Goal: Transaction & Acquisition: Purchase product/service

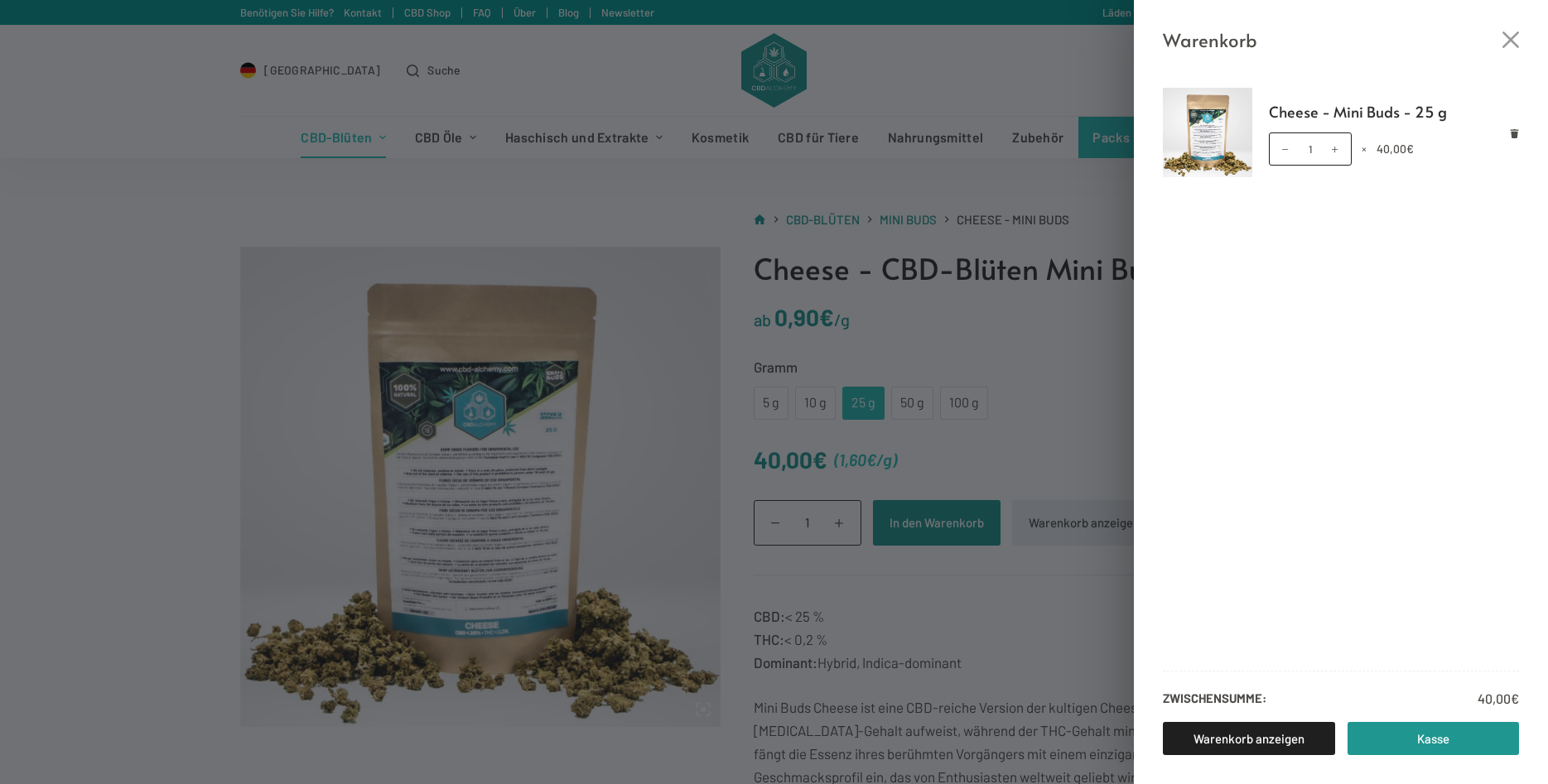
click at [935, 342] on div "Warenkorb Cheese - Mini Buds - 25 g Cheese - Mini Buds - 25 g Menge 1 × 40,00 €…" at bounding box center [774, 392] width 1548 height 784
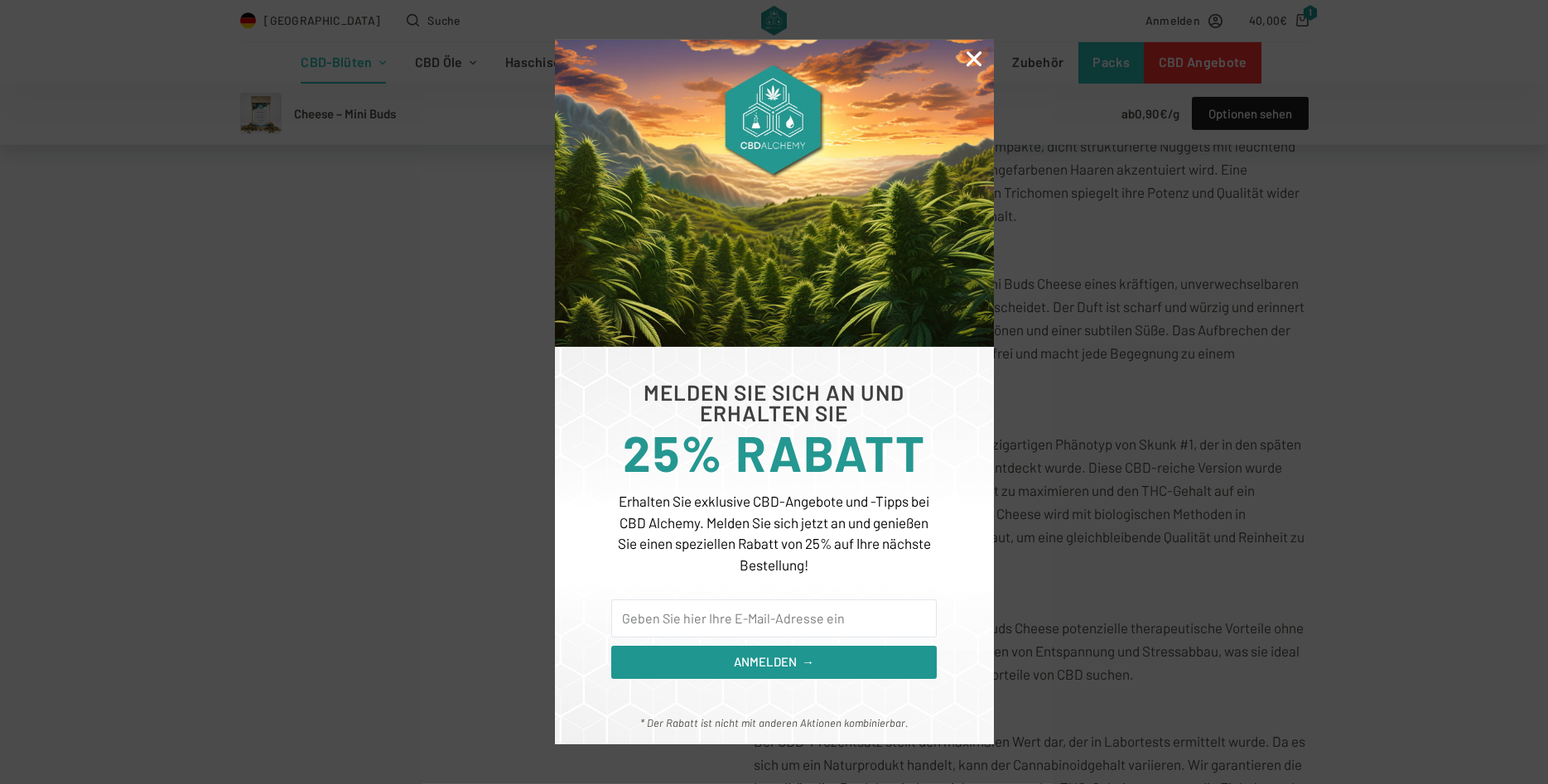
scroll to position [732, 0]
drag, startPoint x: 835, startPoint y: 628, endPoint x: 864, endPoint y: 567, distance: 67.5
click at [840, 619] on input "Email" at bounding box center [774, 618] width 325 height 38
click at [967, 53] on icon "Close" at bounding box center [974, 59] width 22 height 22
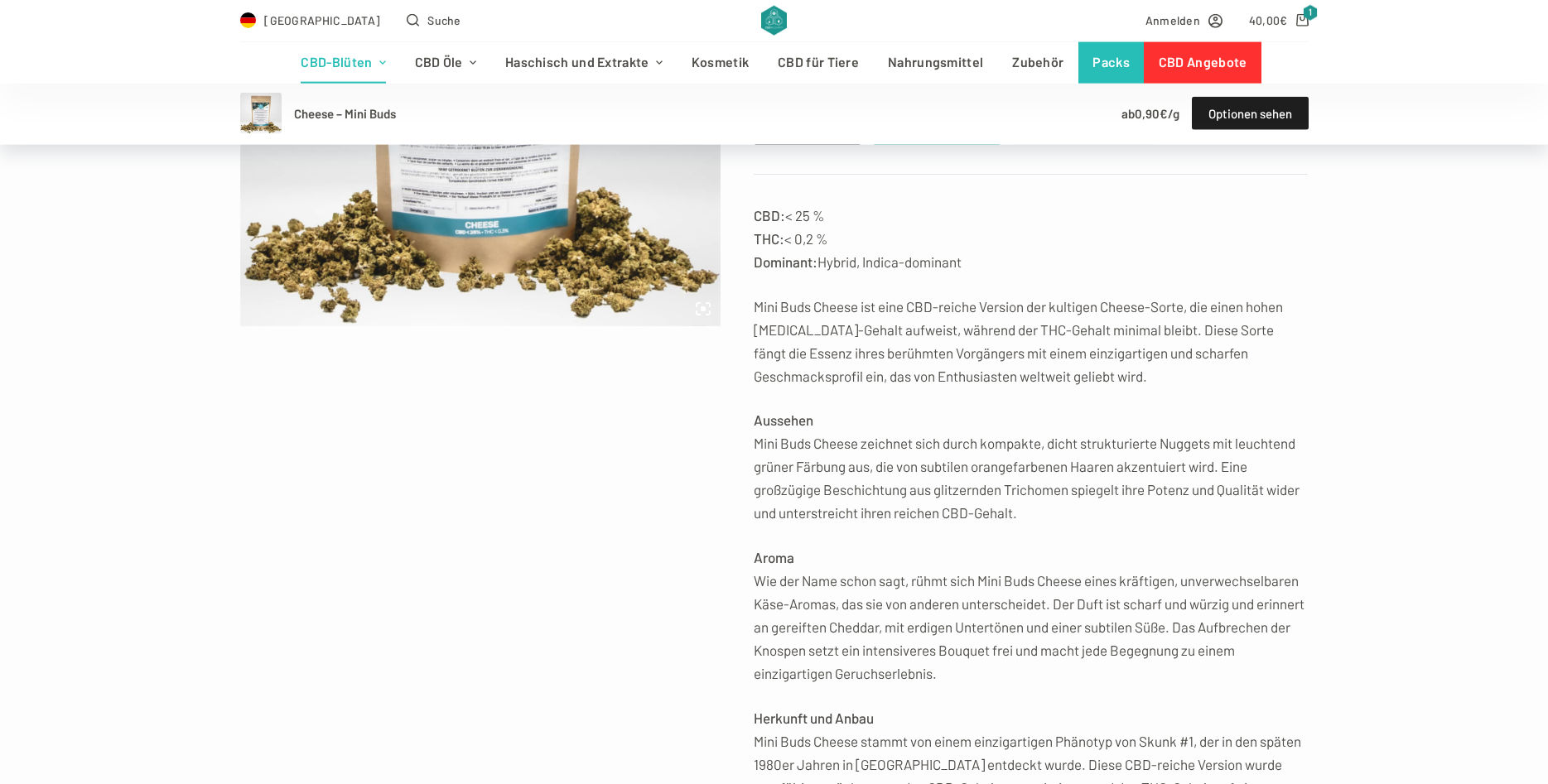
scroll to position [366, 0]
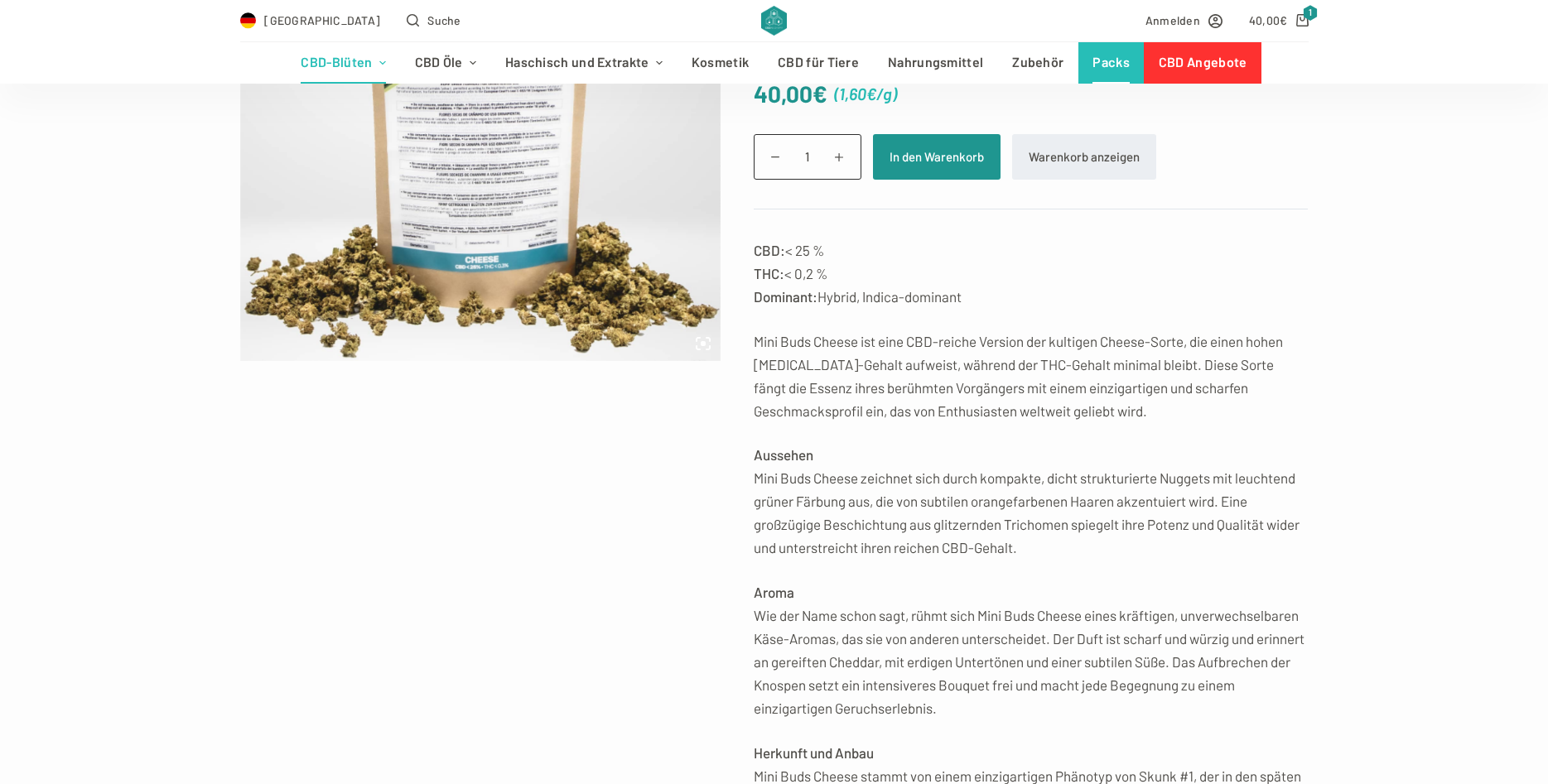
click at [1104, 63] on link "Packs" at bounding box center [1112, 63] width 66 height 41
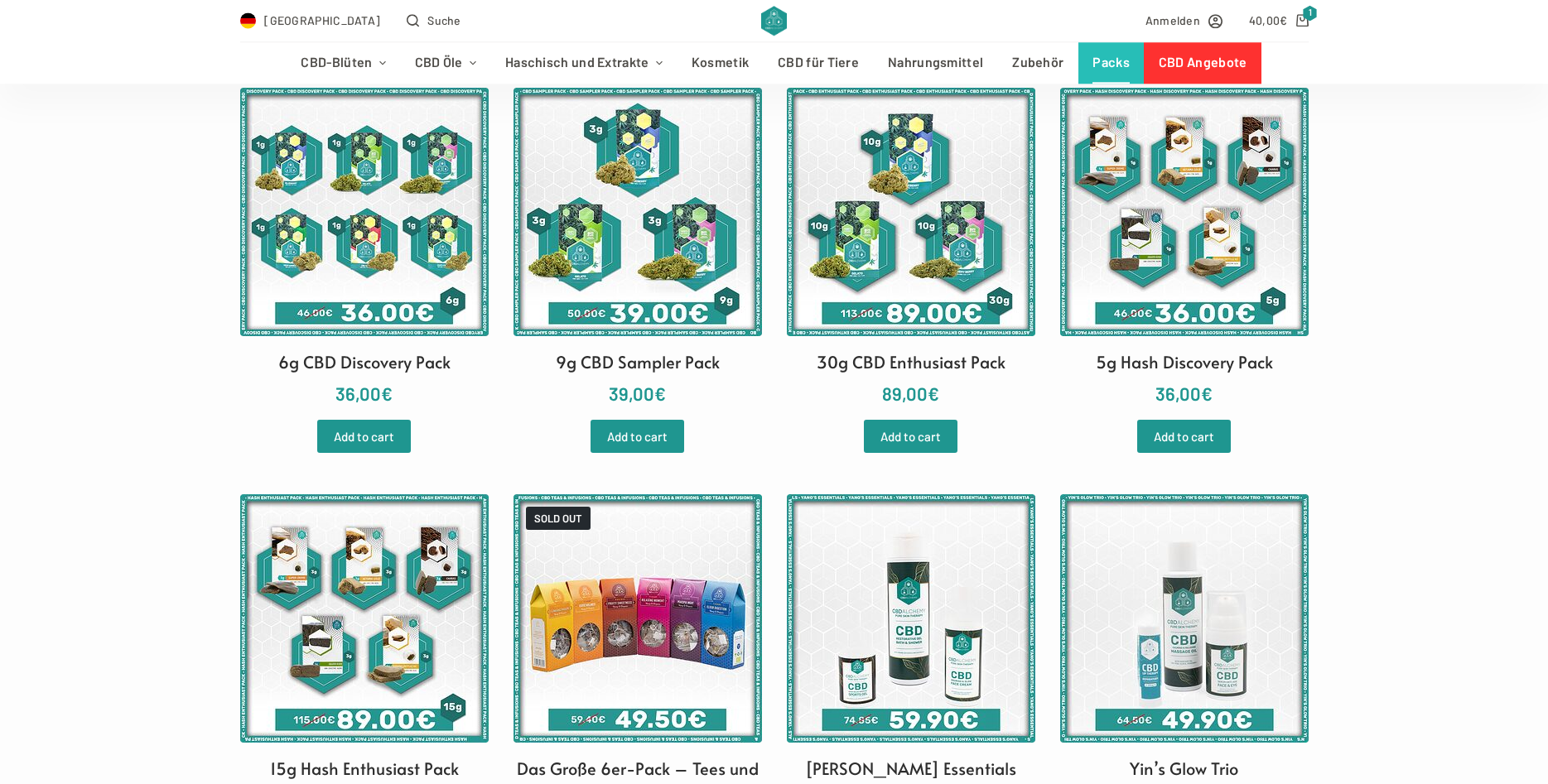
scroll to position [366, 0]
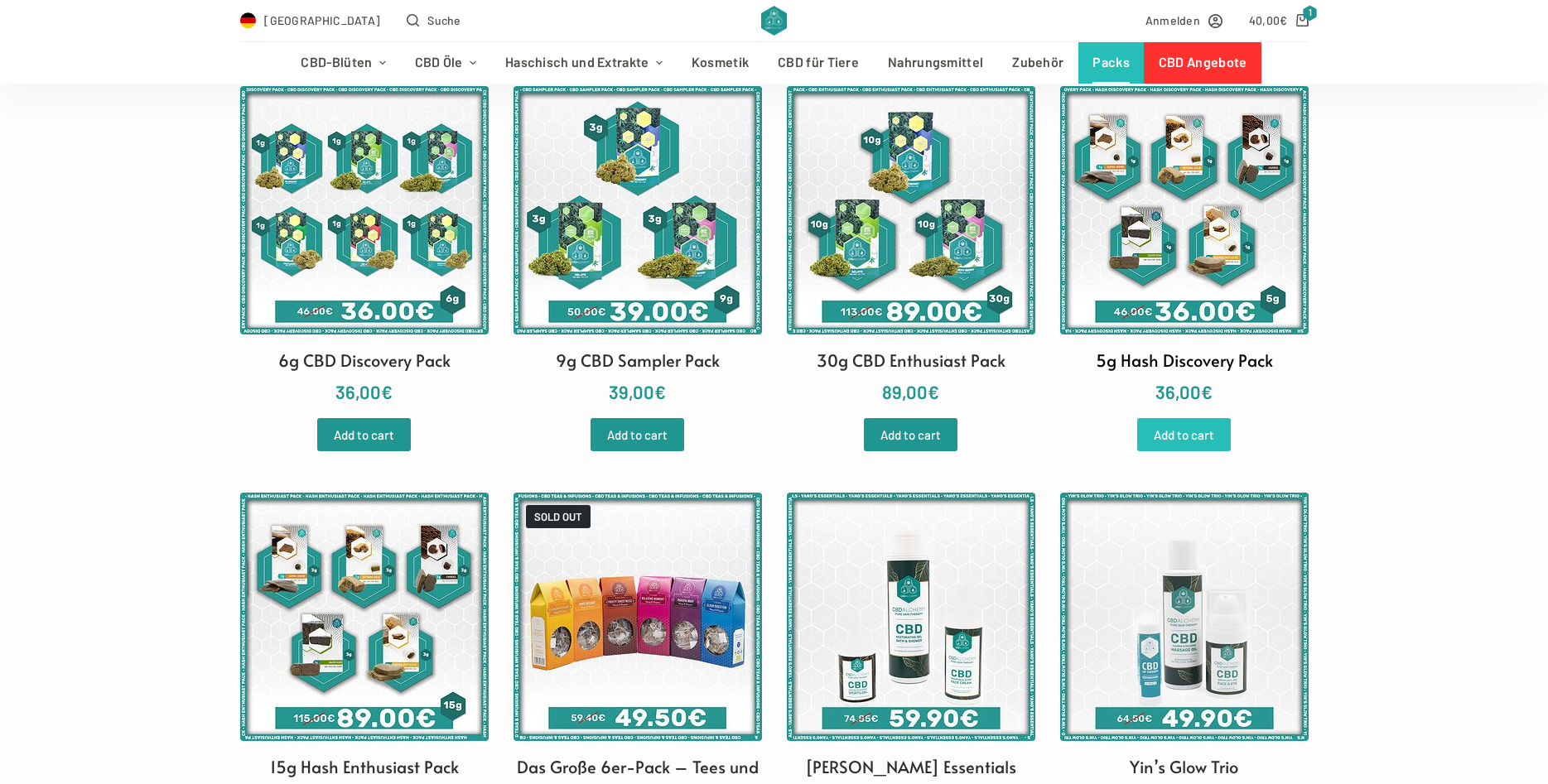
click at [1197, 430] on link "Add to cart" at bounding box center [1184, 435] width 94 height 33
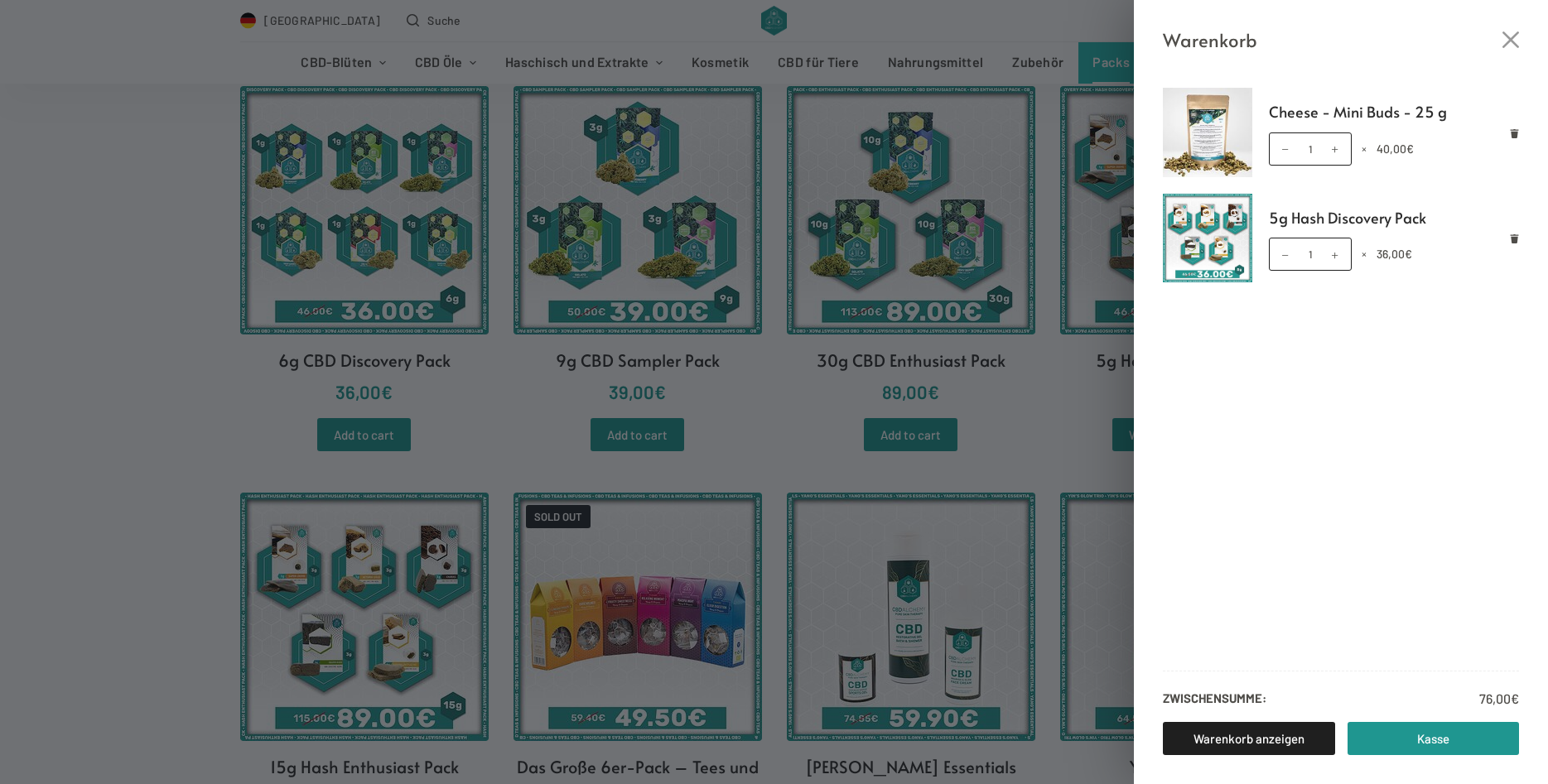
click at [753, 332] on div "Warenkorb Cheese - Mini Buds - 25 g Cheese - Mini Buds - 25 g Menge 1 × 40,00 €…" at bounding box center [774, 392] width 1548 height 784
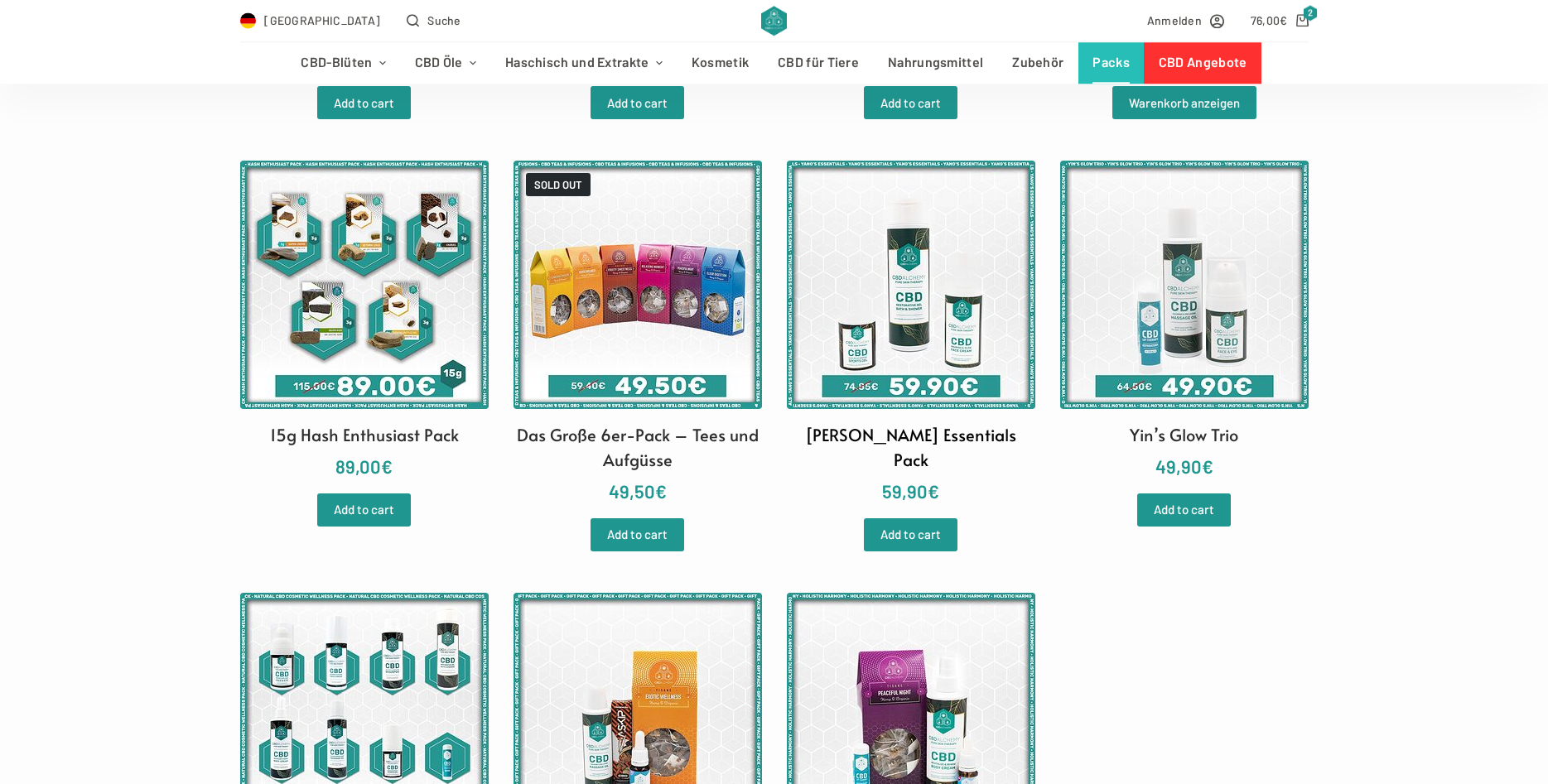
scroll to position [732, 0]
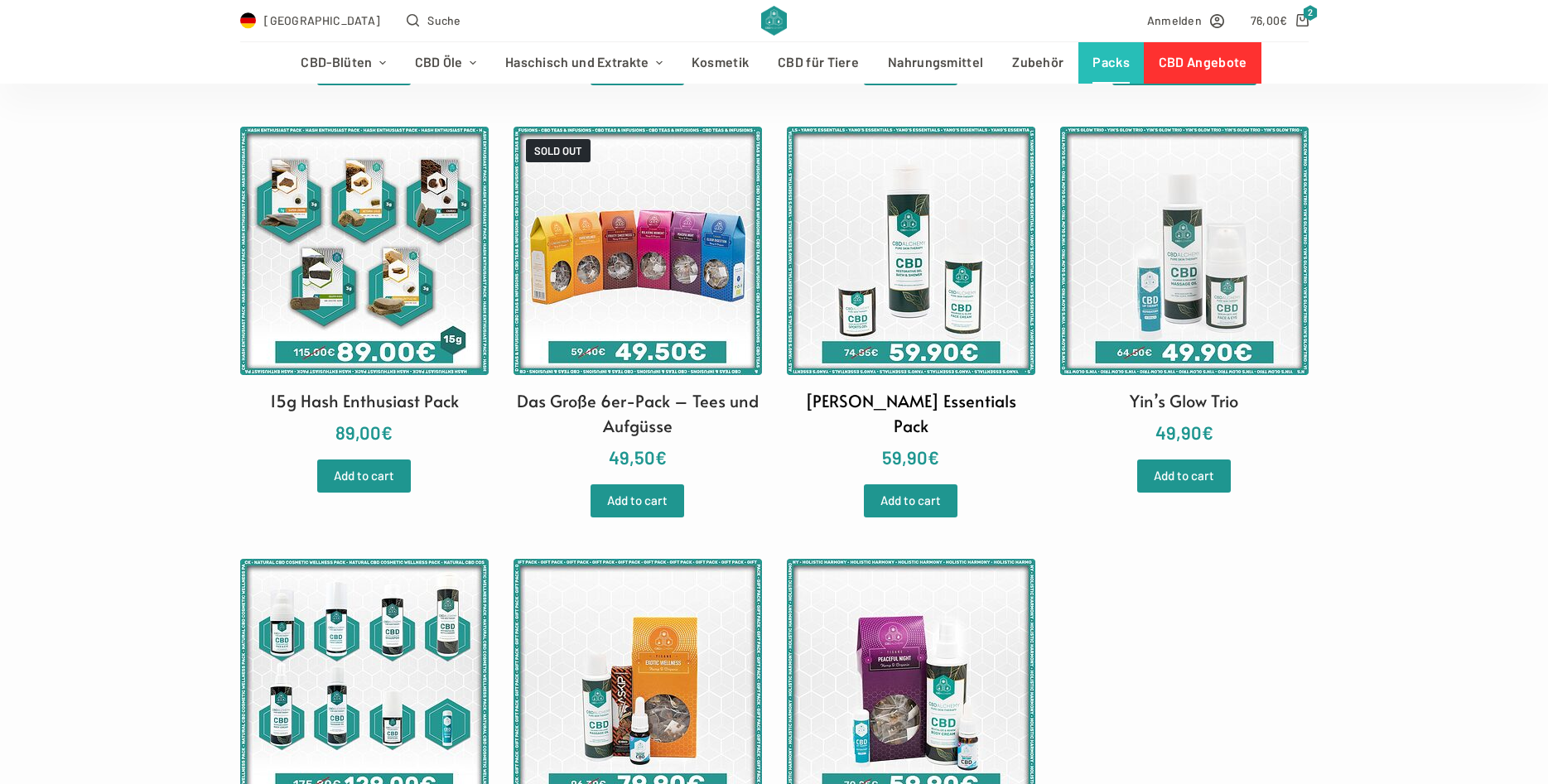
click at [944, 311] on img at bounding box center [910, 251] width 248 height 248
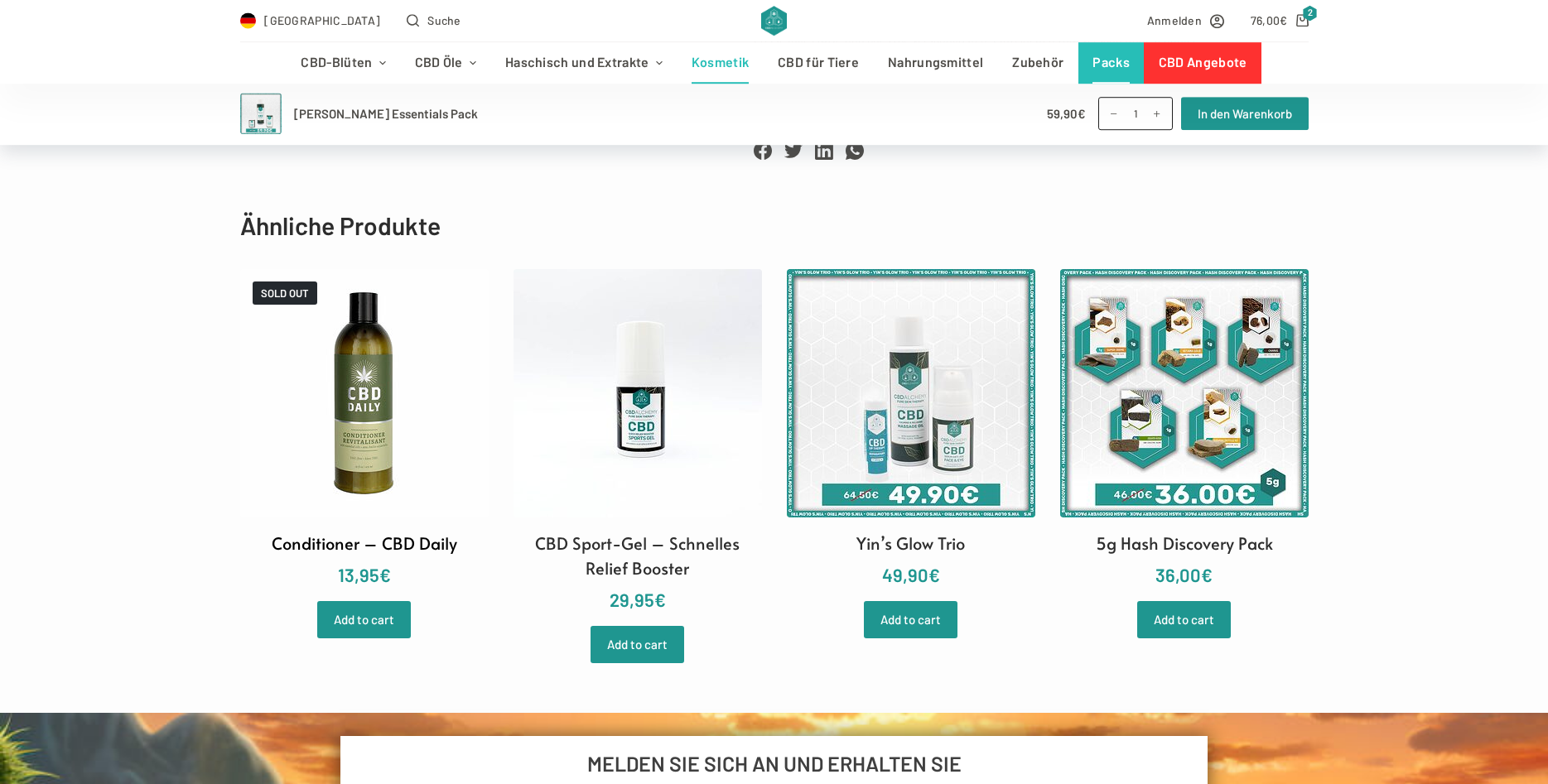
scroll to position [1098, 0]
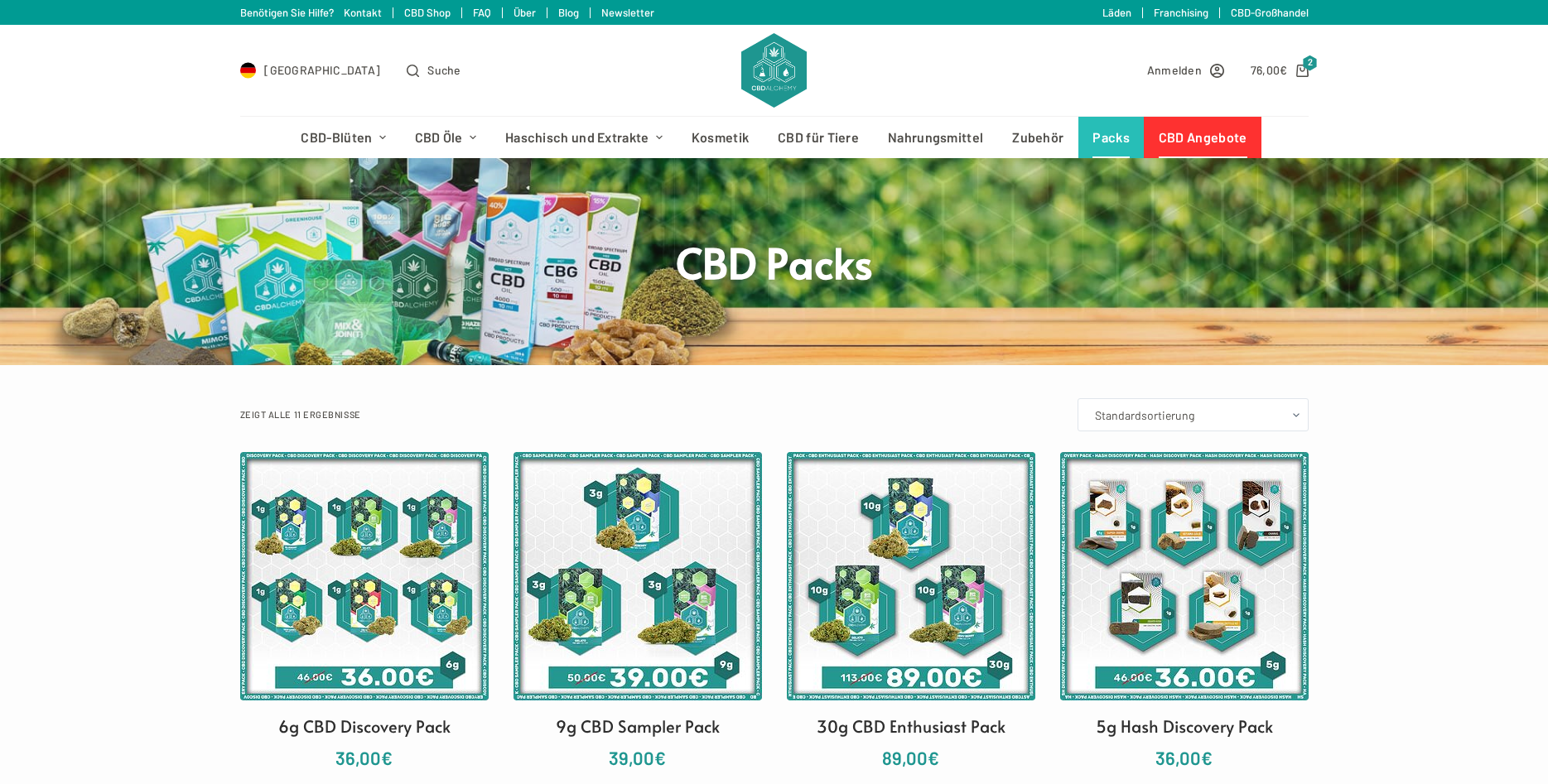
click at [1173, 134] on link "CBD Angebote" at bounding box center [1202, 137] width 117 height 41
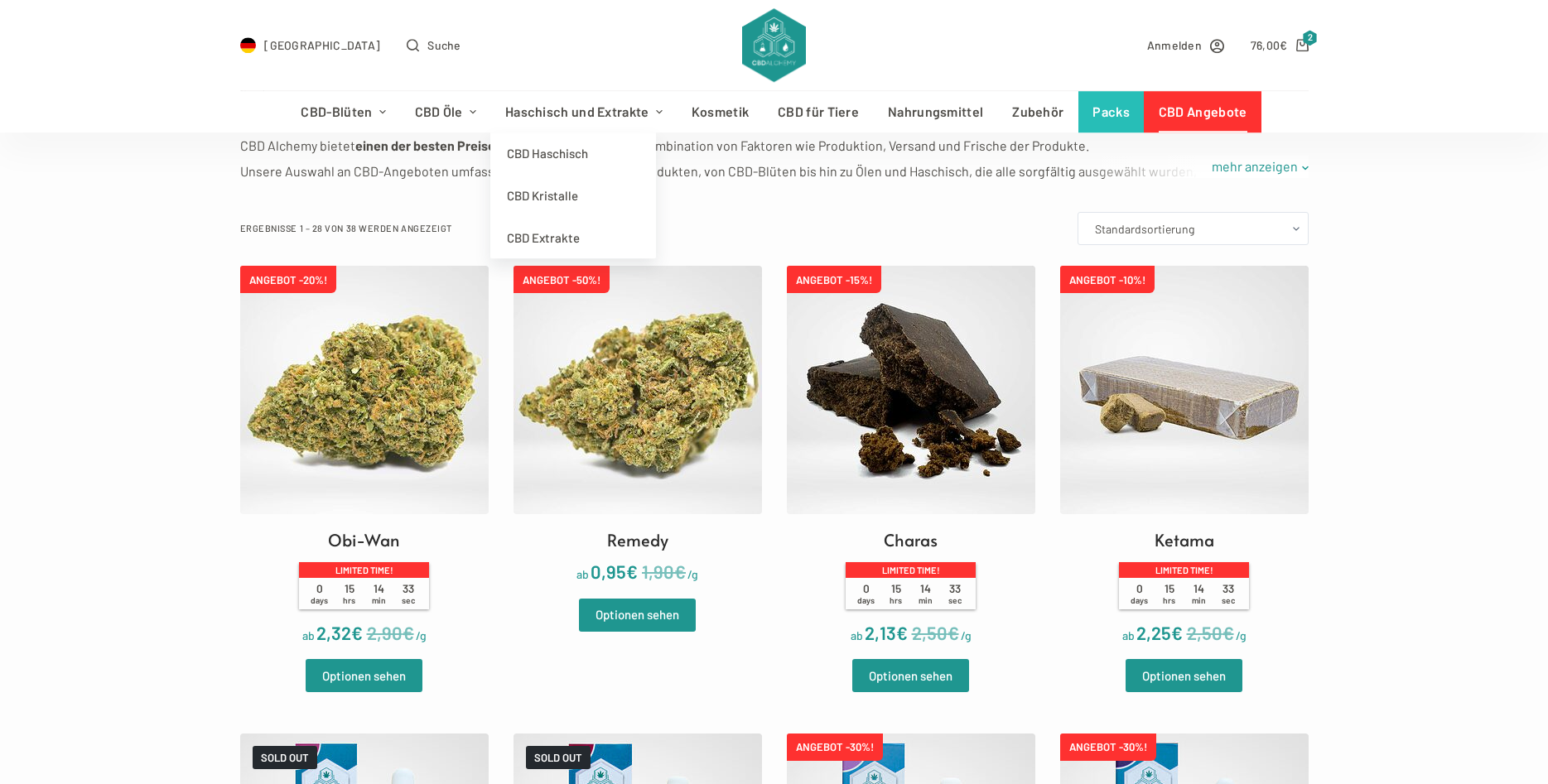
scroll to position [366, 0]
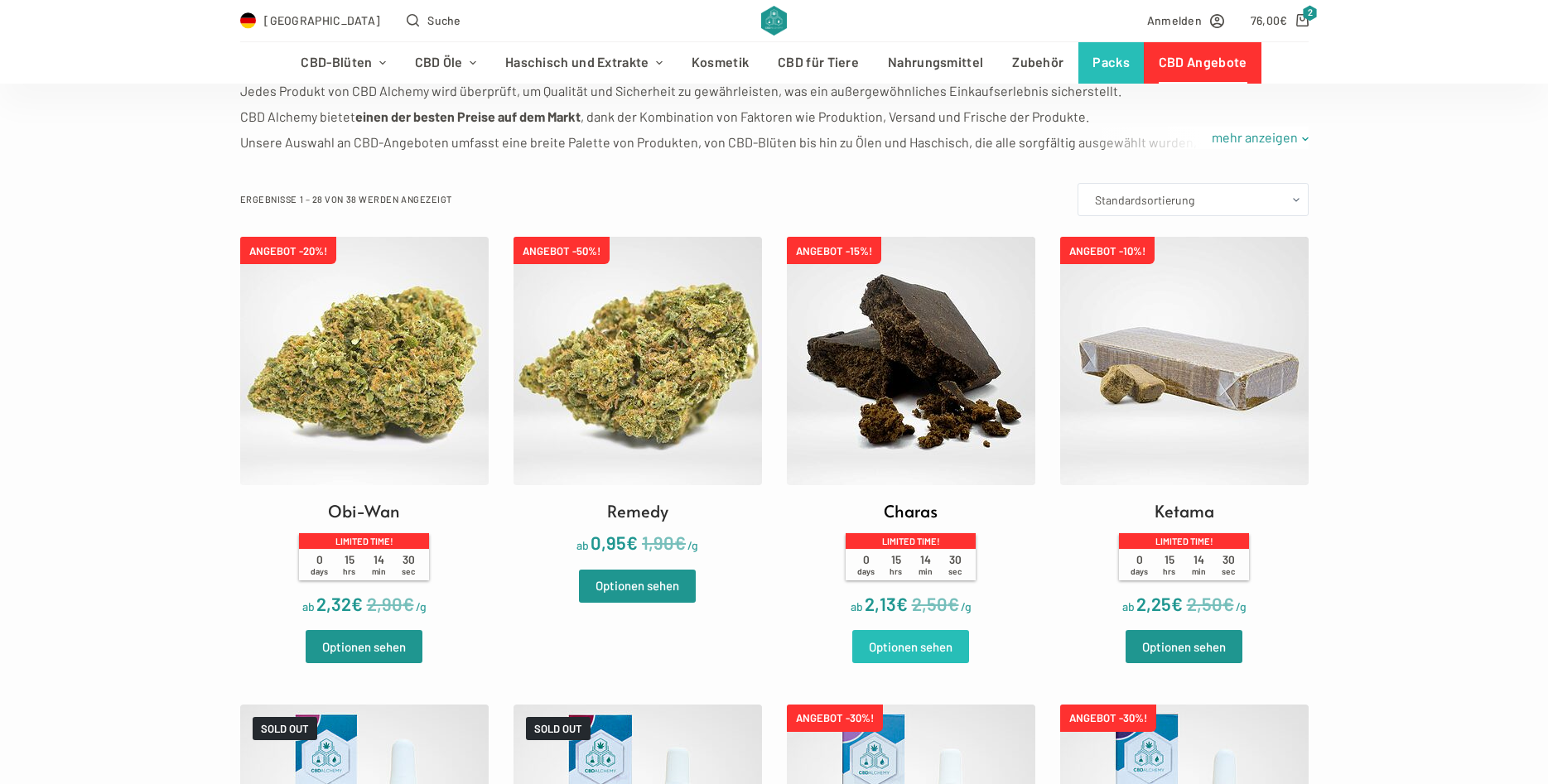
click at [957, 651] on link "Optionen sehen" at bounding box center [909, 646] width 116 height 33
click at [1127, 424] on img at bounding box center [1184, 361] width 248 height 248
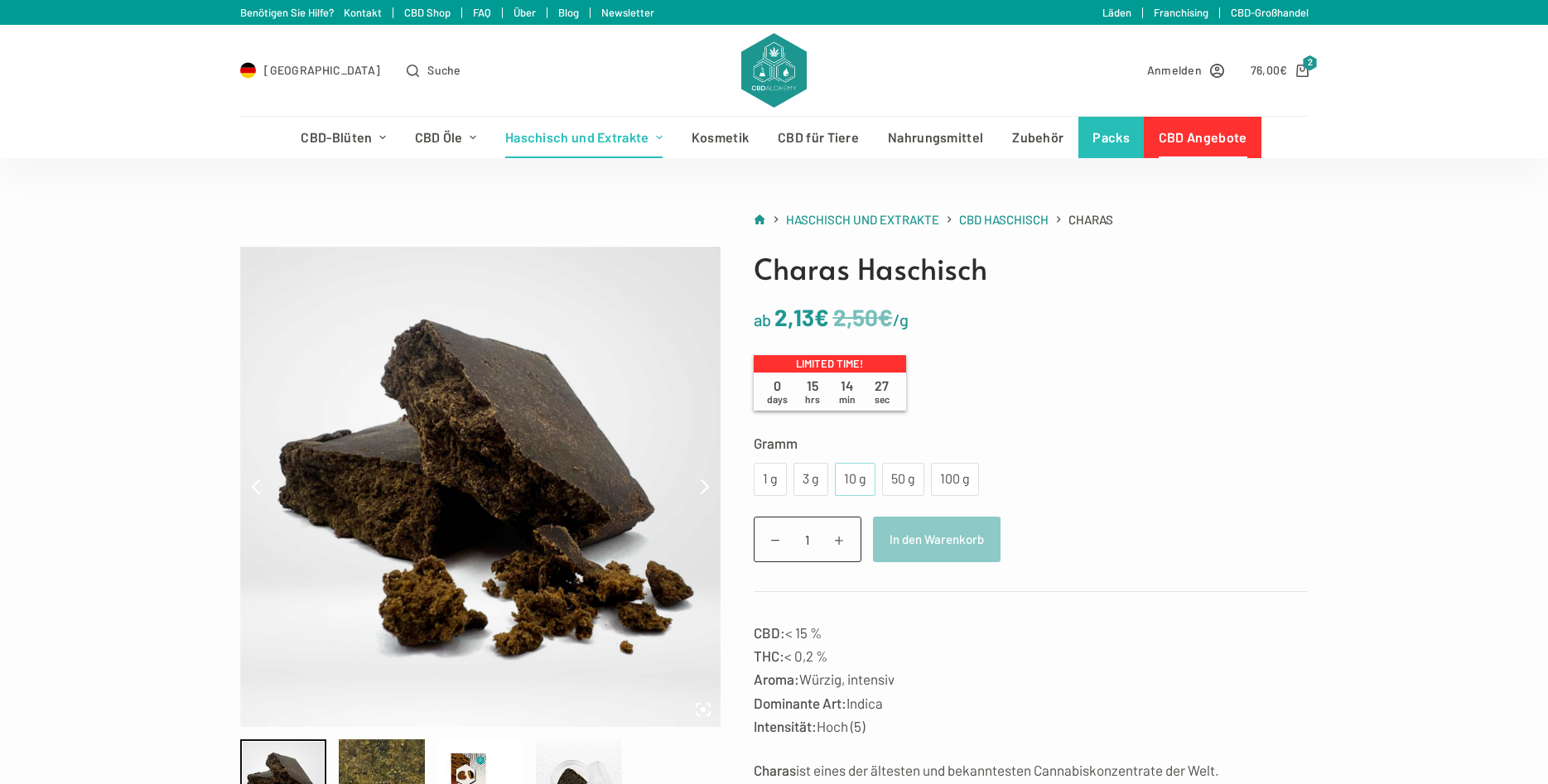
click at [850, 487] on div "10 g" at bounding box center [855, 479] width 21 height 22
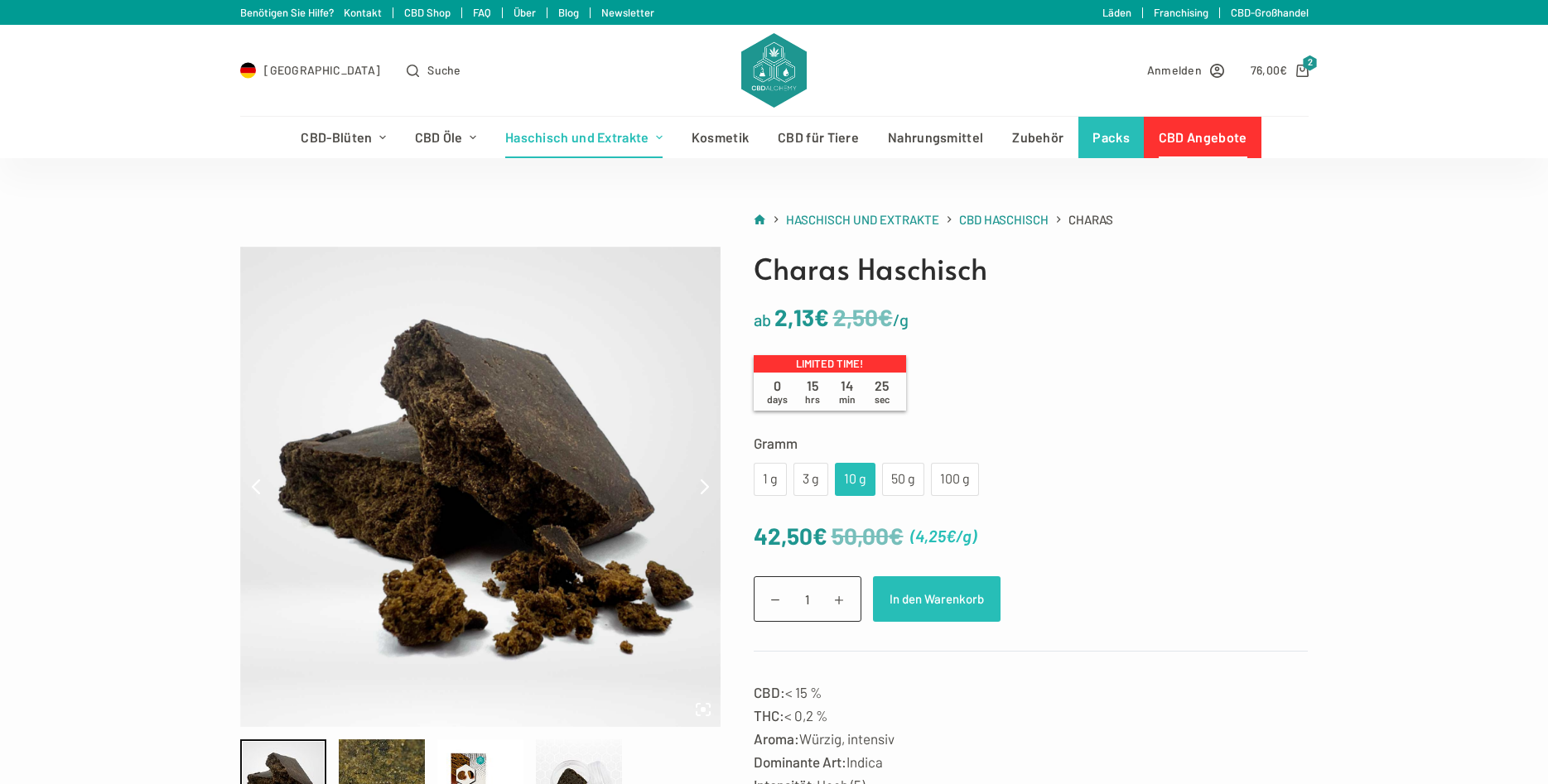
click at [923, 596] on button "In den Warenkorb" at bounding box center [937, 598] width 127 height 46
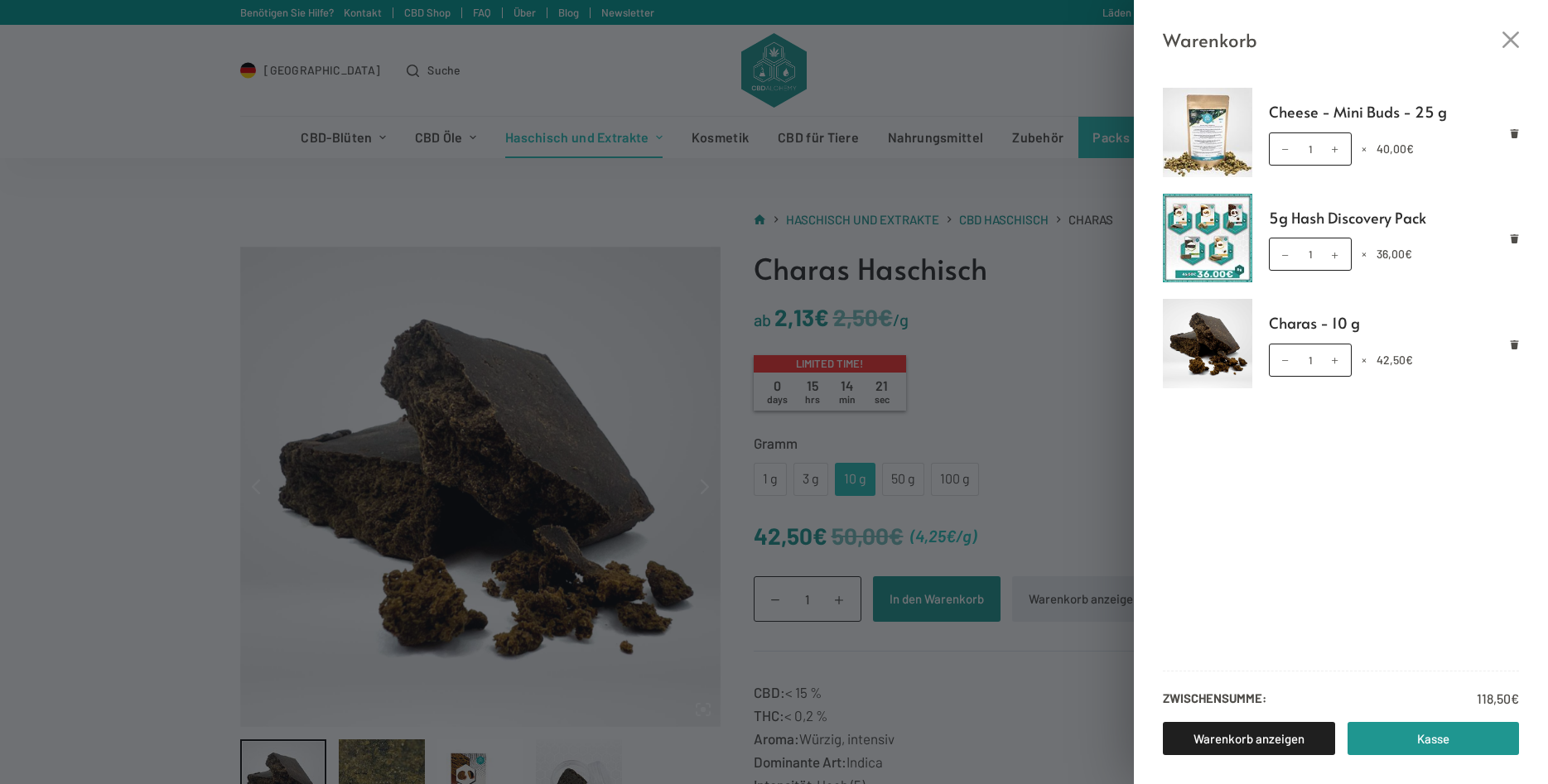
click at [627, 265] on div "Warenkorb Cheese - Mini Buds - 25 g Cheese - Mini Buds - 25 g Menge 1 × 40,00 €…" at bounding box center [774, 392] width 1548 height 784
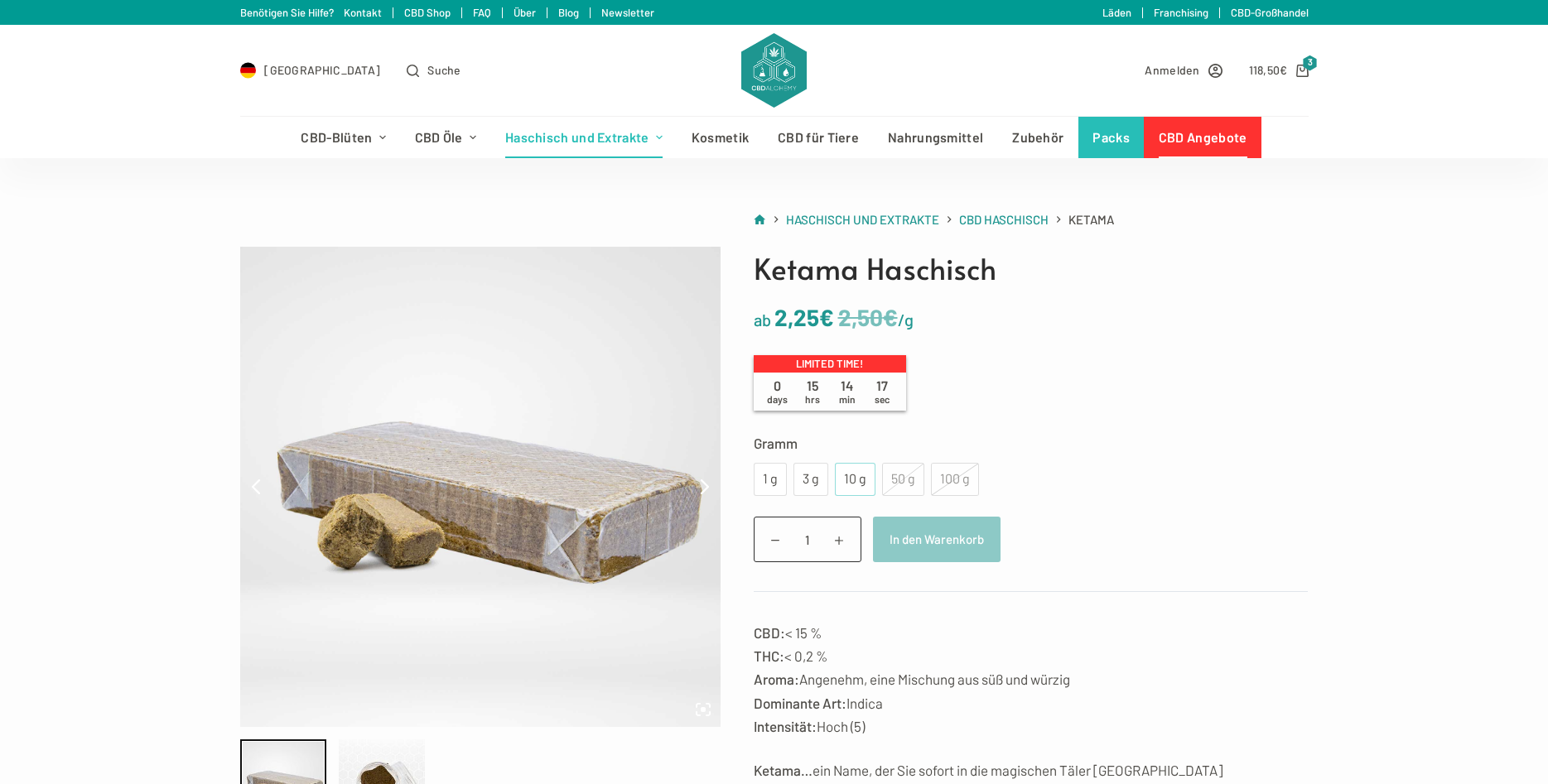
click at [845, 476] on div "10 g" at bounding box center [855, 479] width 21 height 22
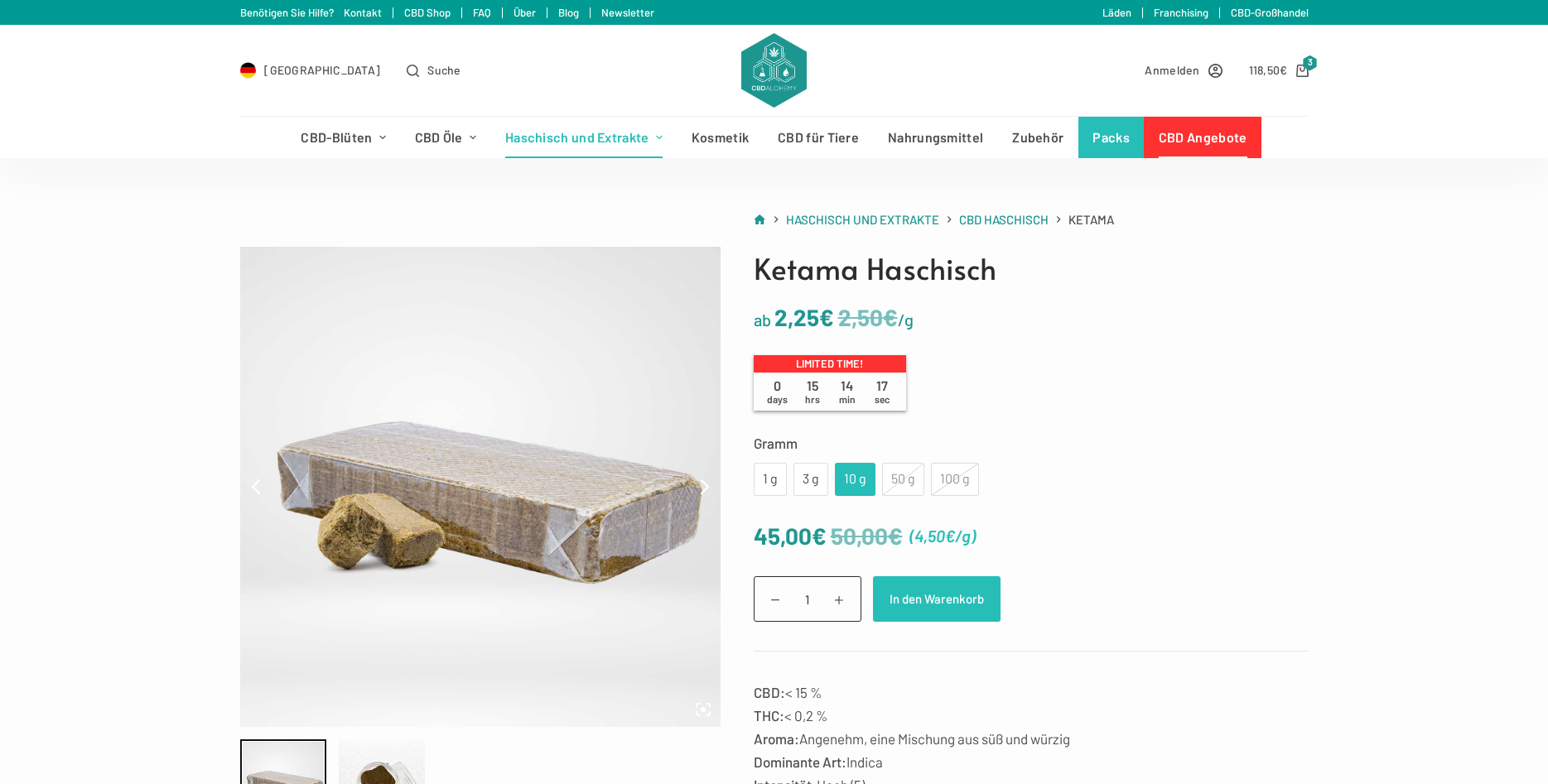
click at [936, 590] on button "In den Warenkorb" at bounding box center [937, 598] width 127 height 46
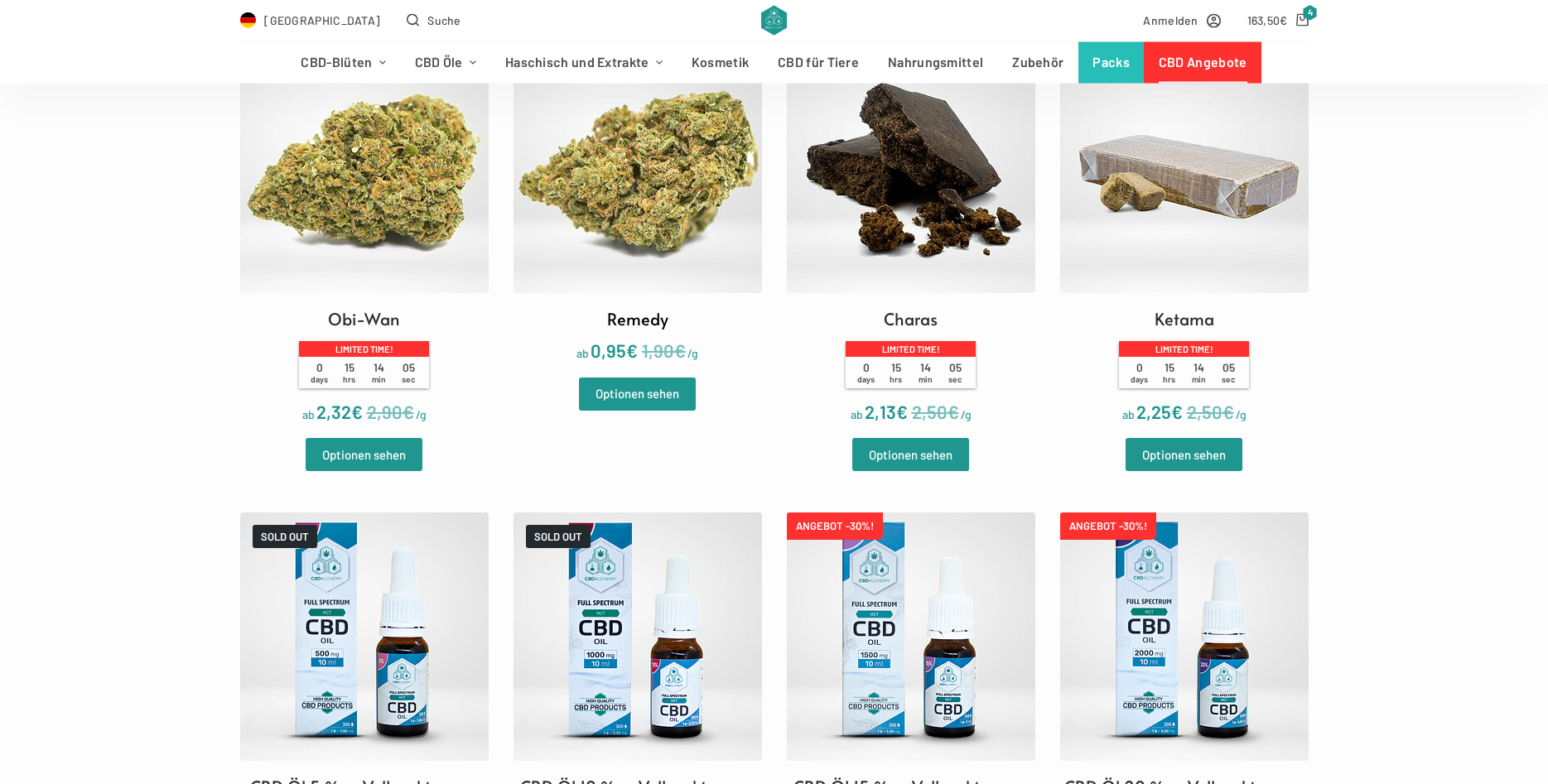
scroll to position [366, 0]
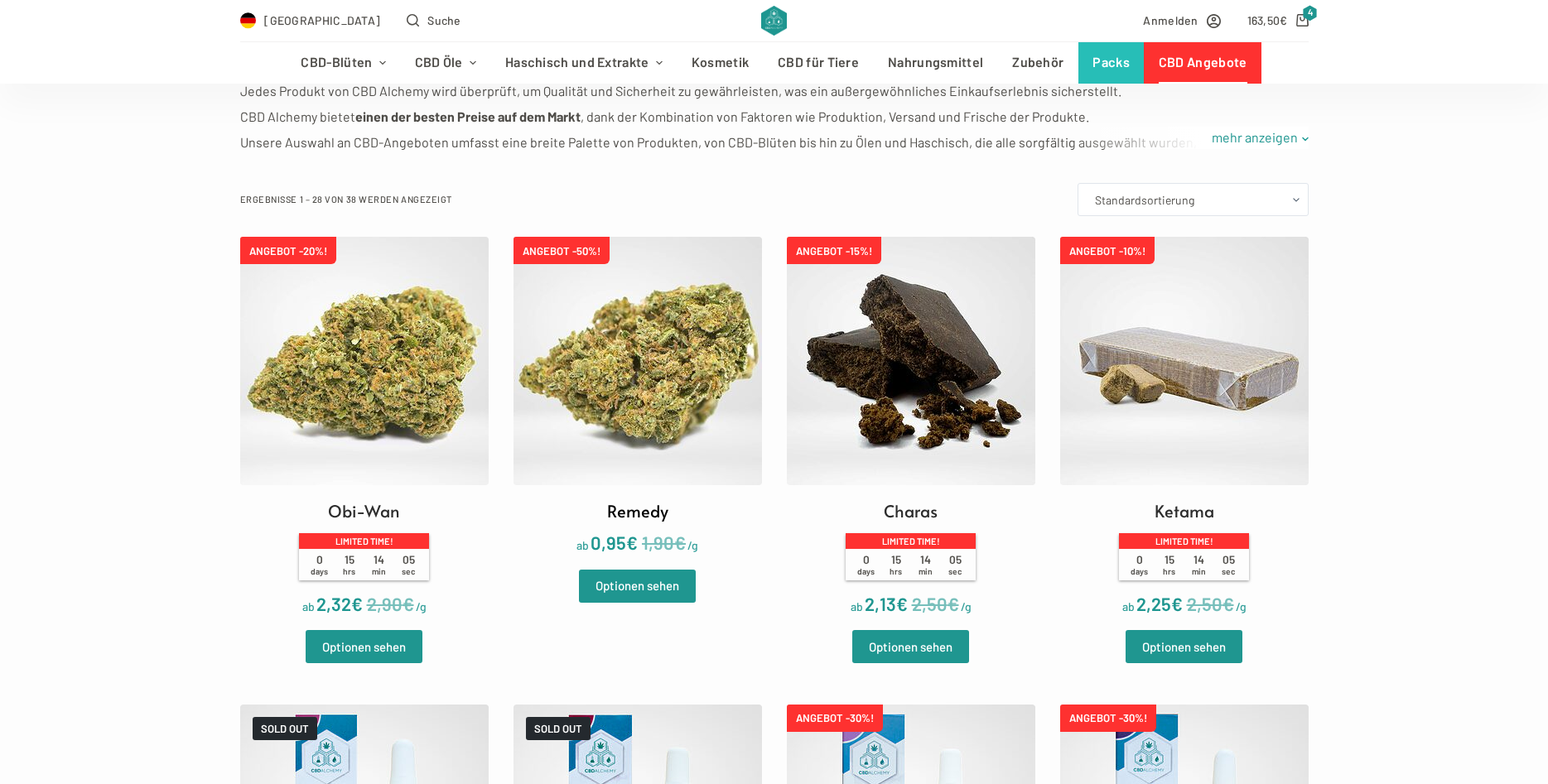
click at [649, 328] on img at bounding box center [638, 361] width 248 height 248
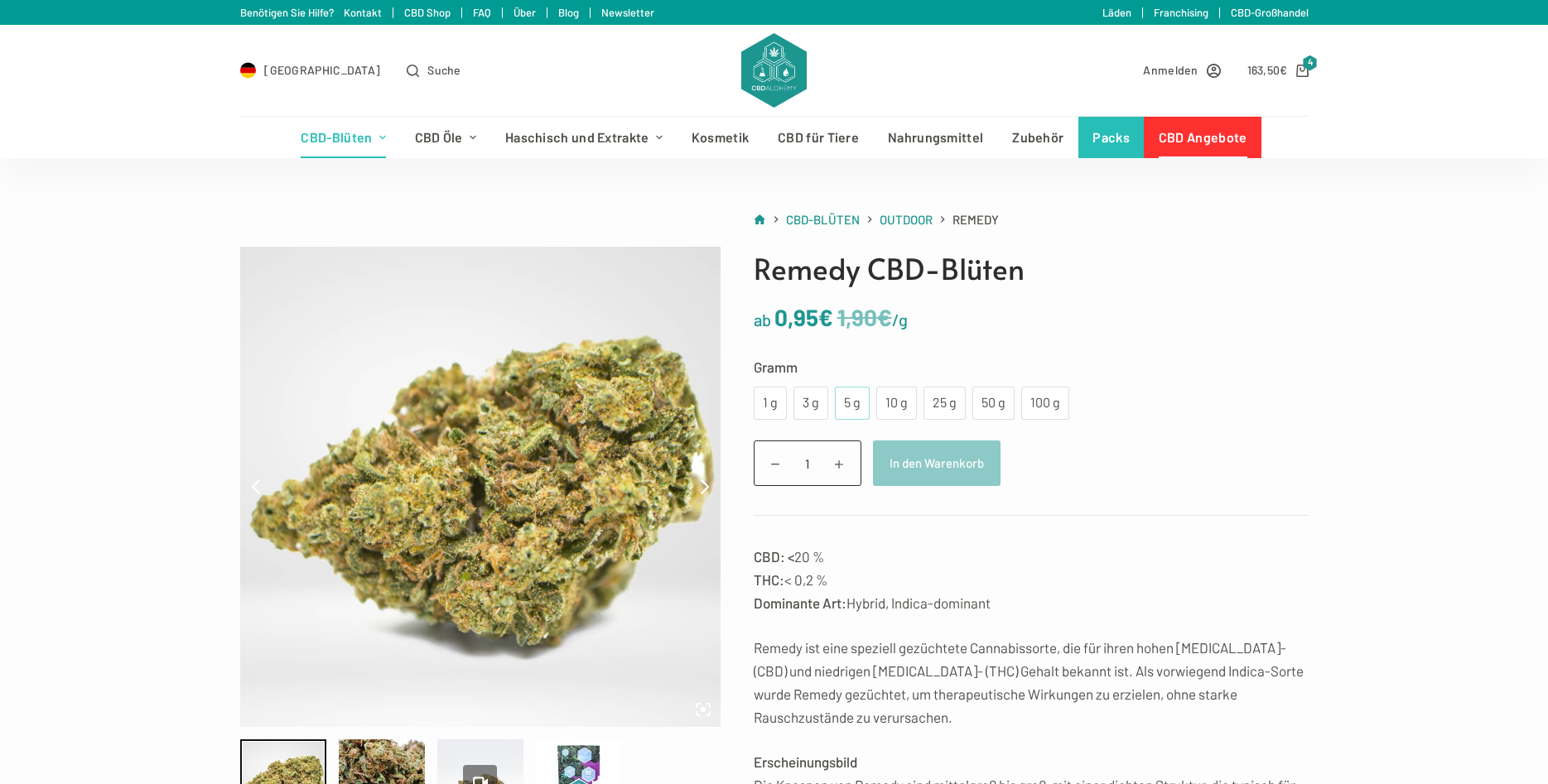
click at [863, 405] on div "5 g" at bounding box center [853, 403] width 35 height 33
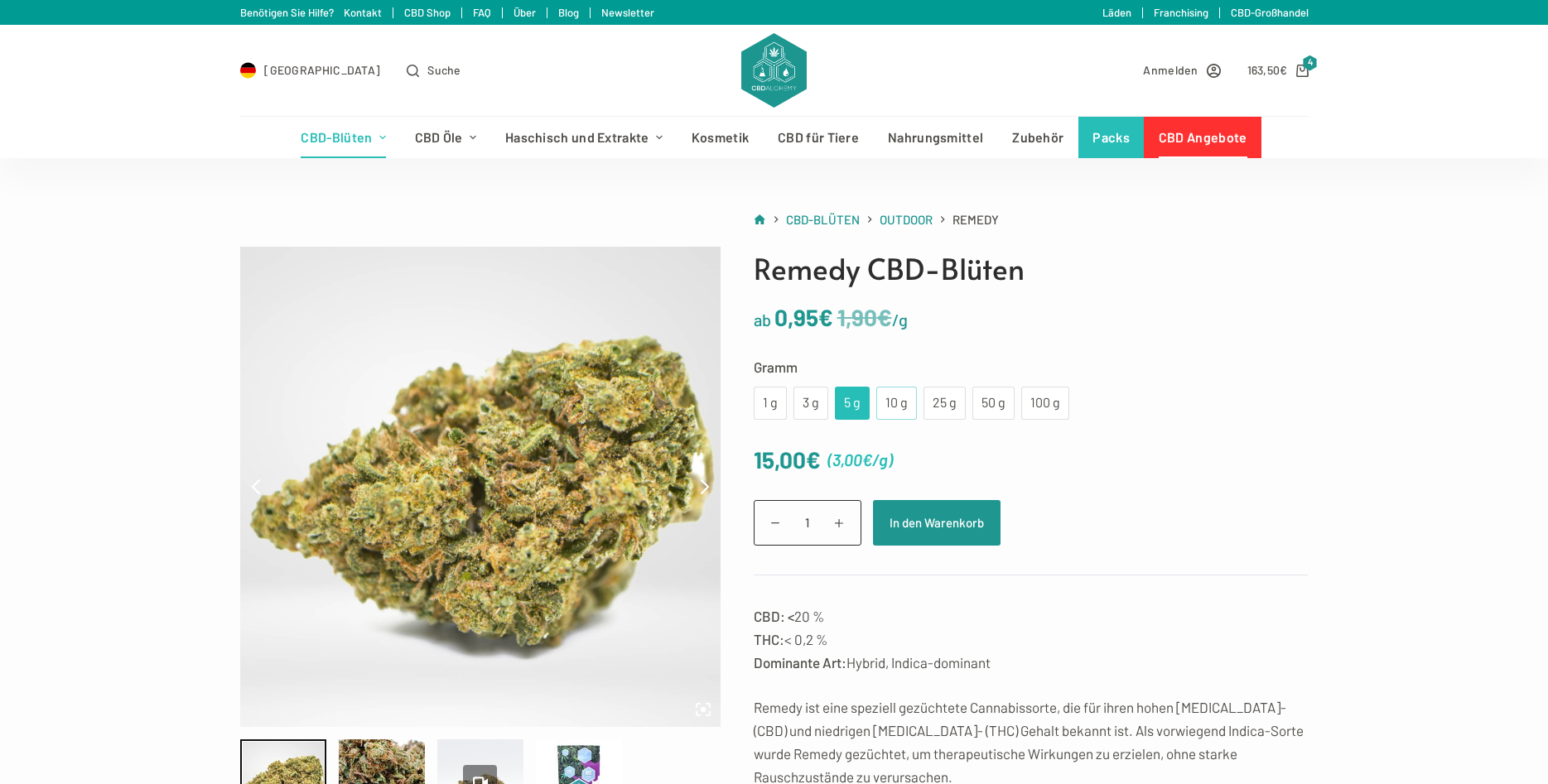
click at [886, 408] on div "10 g" at bounding box center [896, 403] width 21 height 22
click at [928, 411] on div "25 g" at bounding box center [944, 403] width 42 height 33
click at [911, 530] on button "In den Warenkorb" at bounding box center [937, 522] width 127 height 46
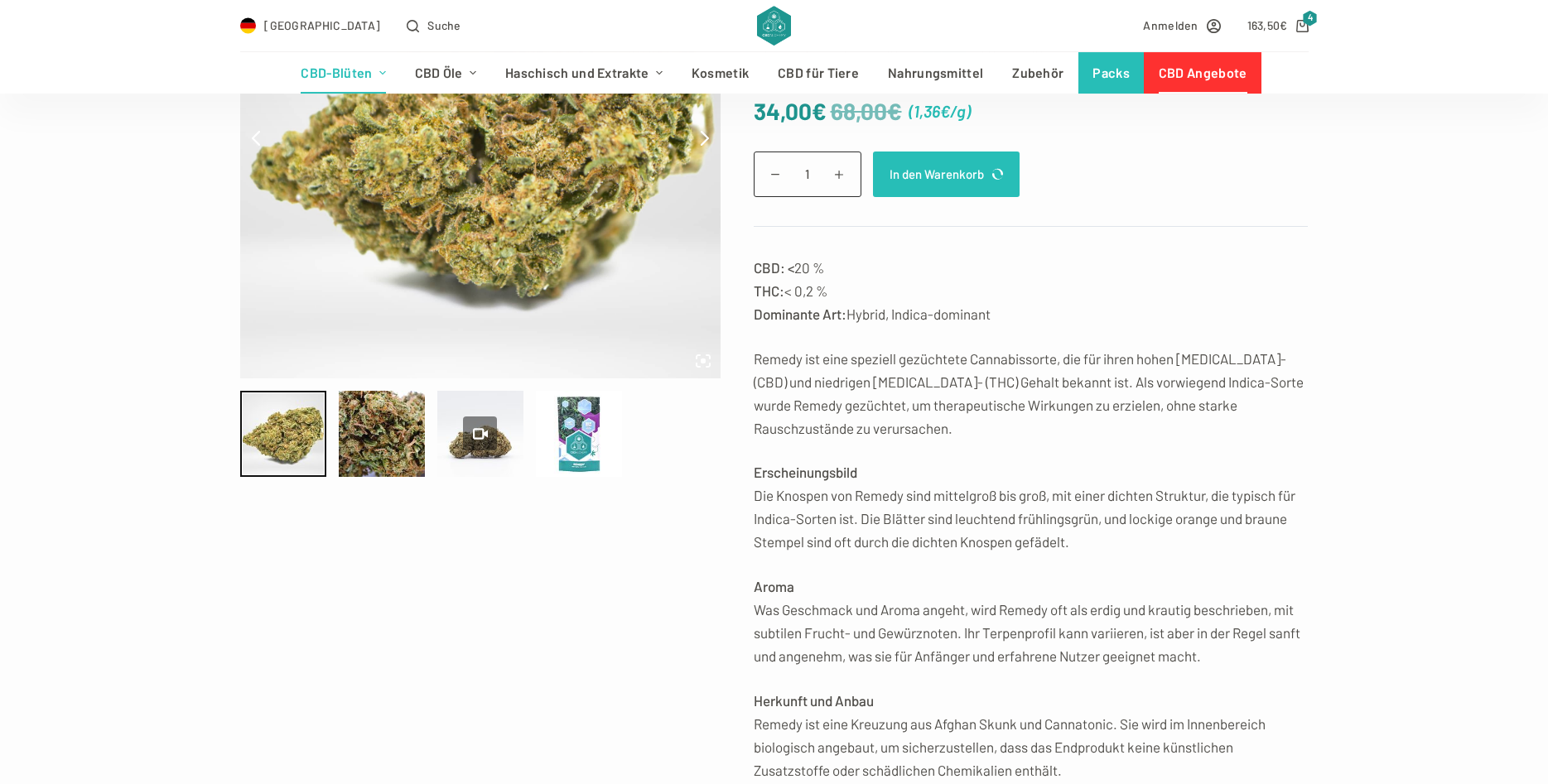
scroll to position [366, 0]
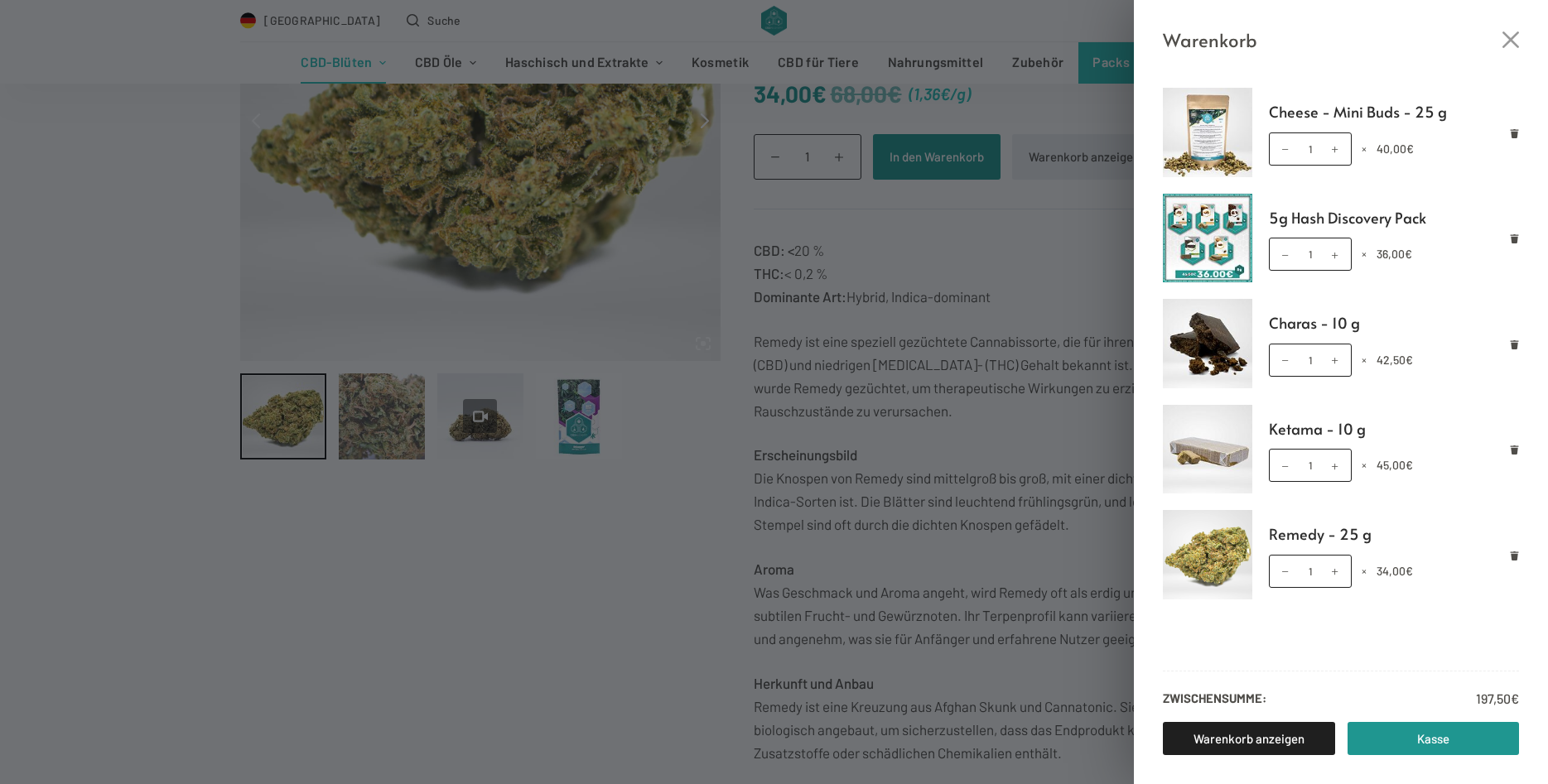
click at [1511, 240] on icon "Remove 5g Hash Discovery Pack from cart" at bounding box center [1514, 239] width 9 height 9
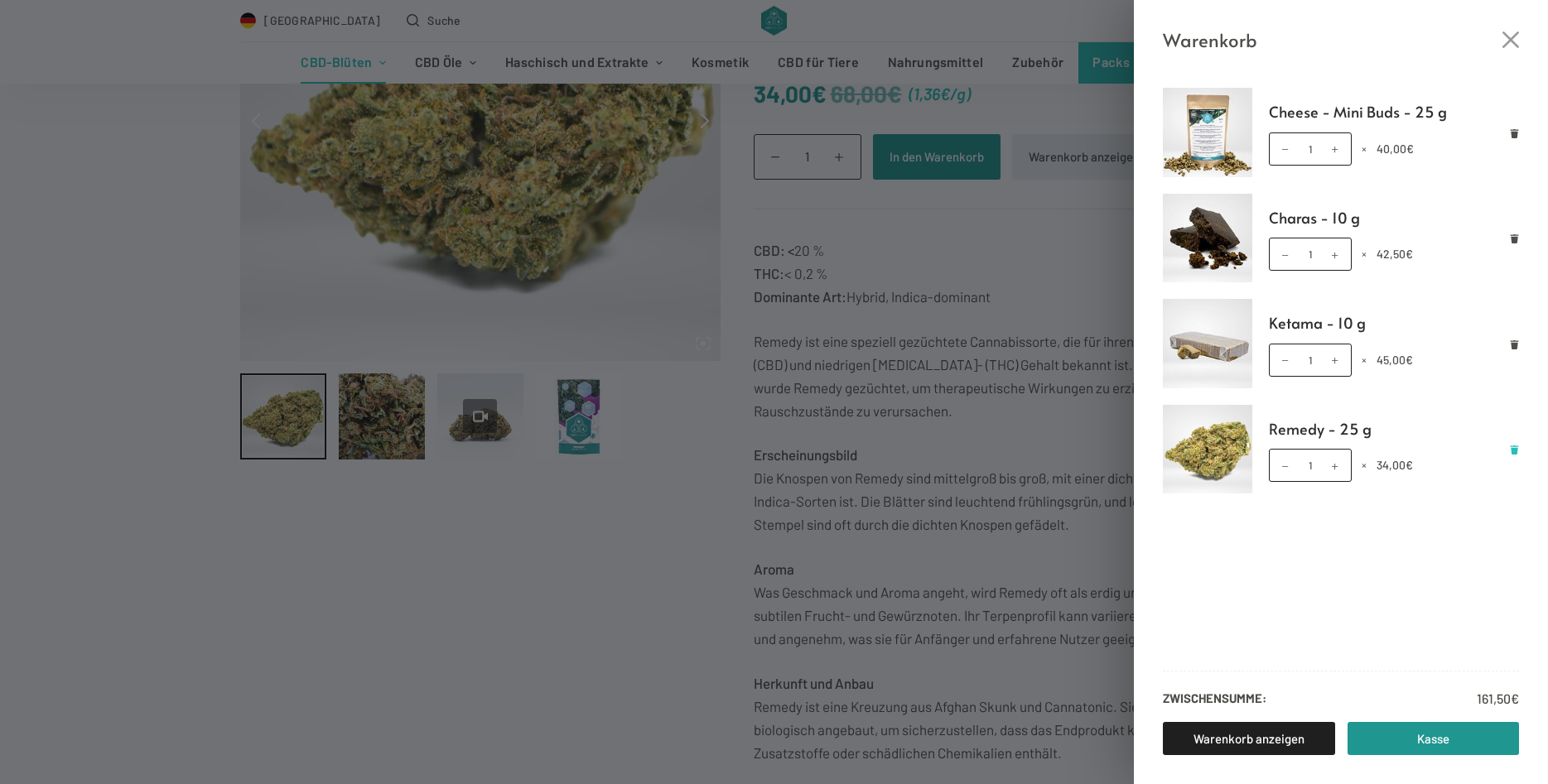
click at [1511, 451] on icon "Remove Remedy - 25 g from cart" at bounding box center [1515, 450] width 8 height 9
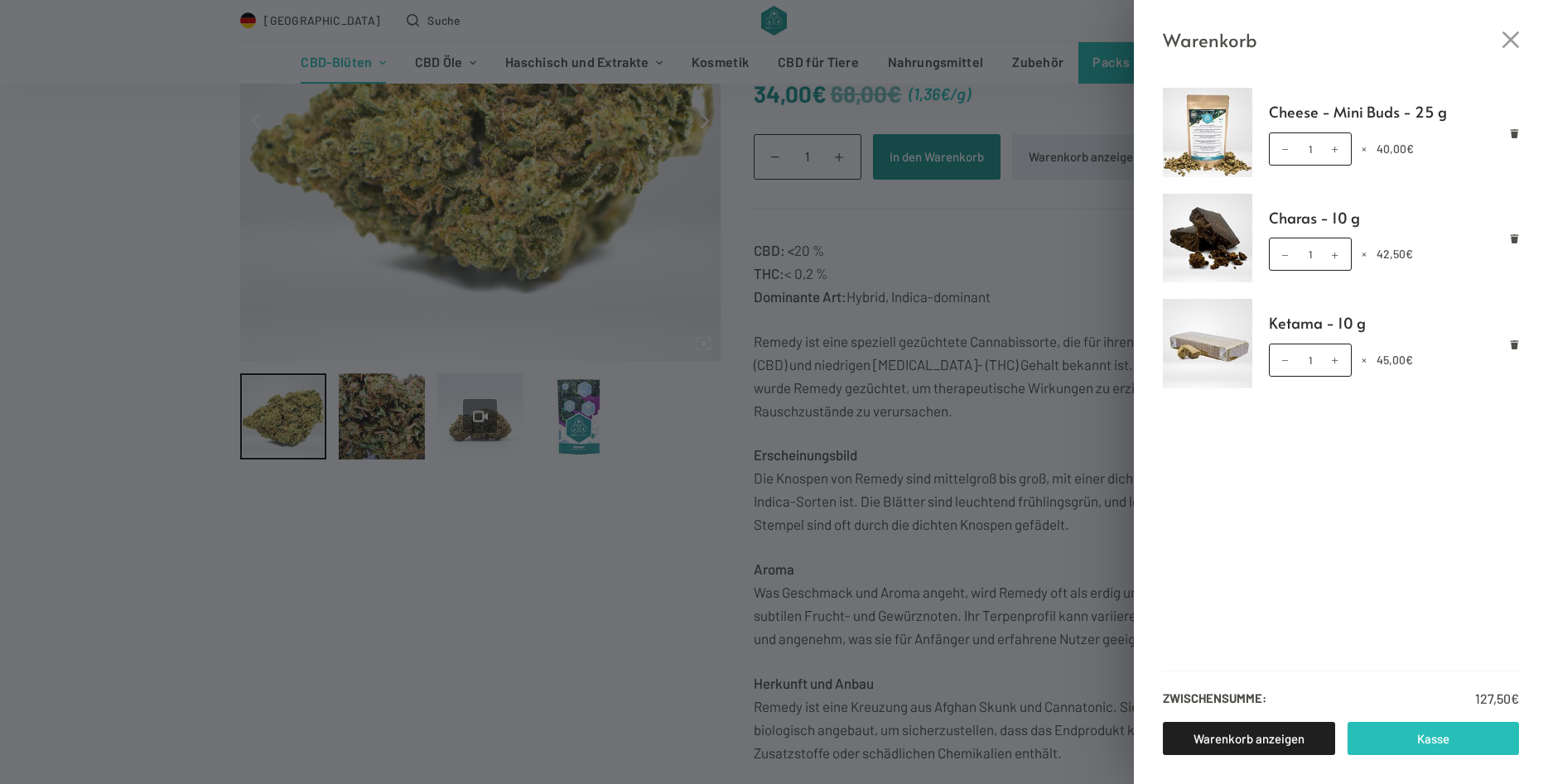
click at [1473, 735] on link "Kasse" at bounding box center [1434, 738] width 172 height 33
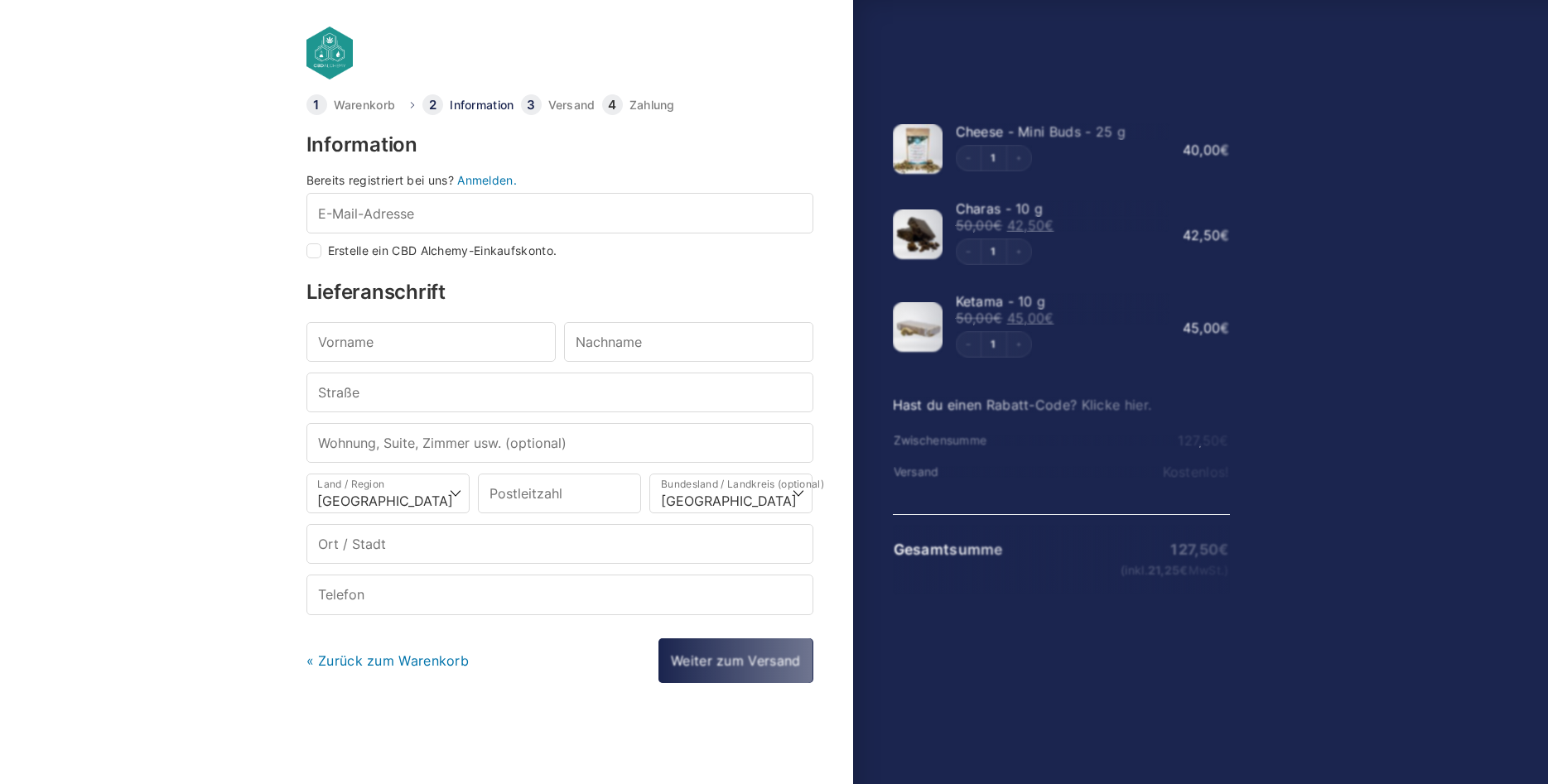
select select "DE-BE"
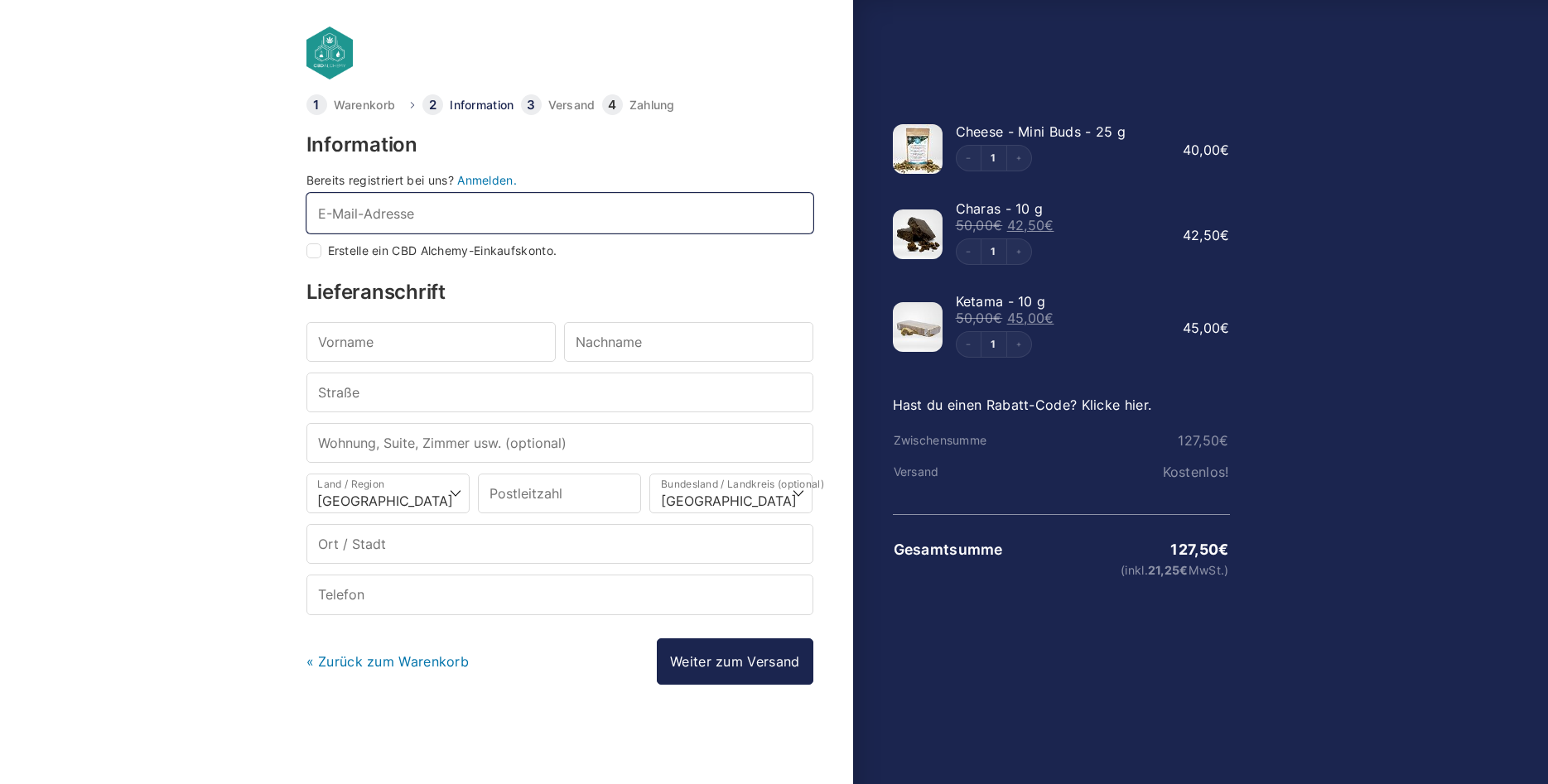
click at [424, 217] on input "E-Mail-Adresse *" at bounding box center [559, 212] width 507 height 40
type input "[EMAIL_ADDRESS][DOMAIN_NAME]"
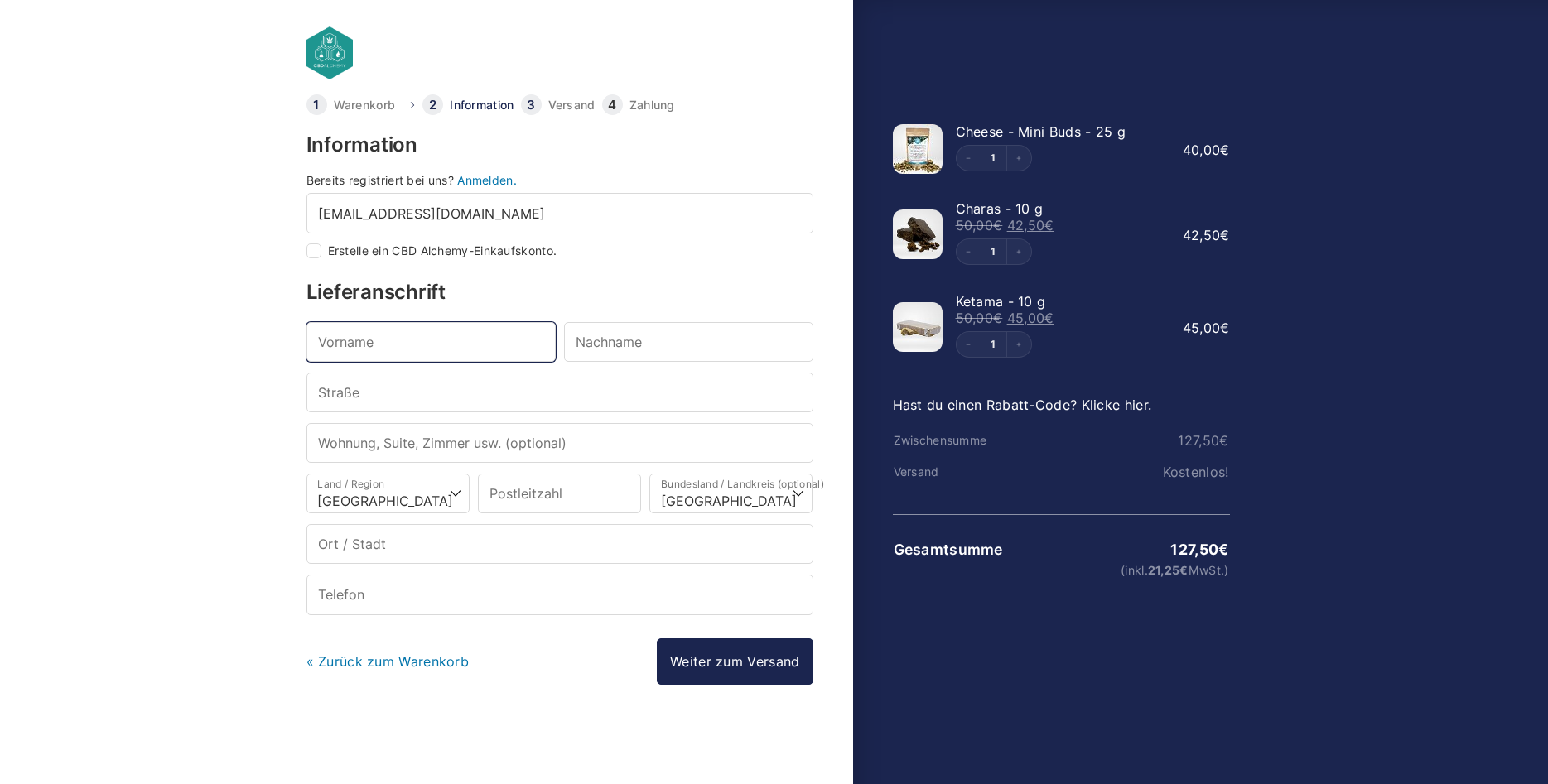
type input "[PERSON_NAME]"
type input "von [PERSON_NAME]"
type input "AN der rundkirche 6 6"
type input "17258"
type input "Dolgen"
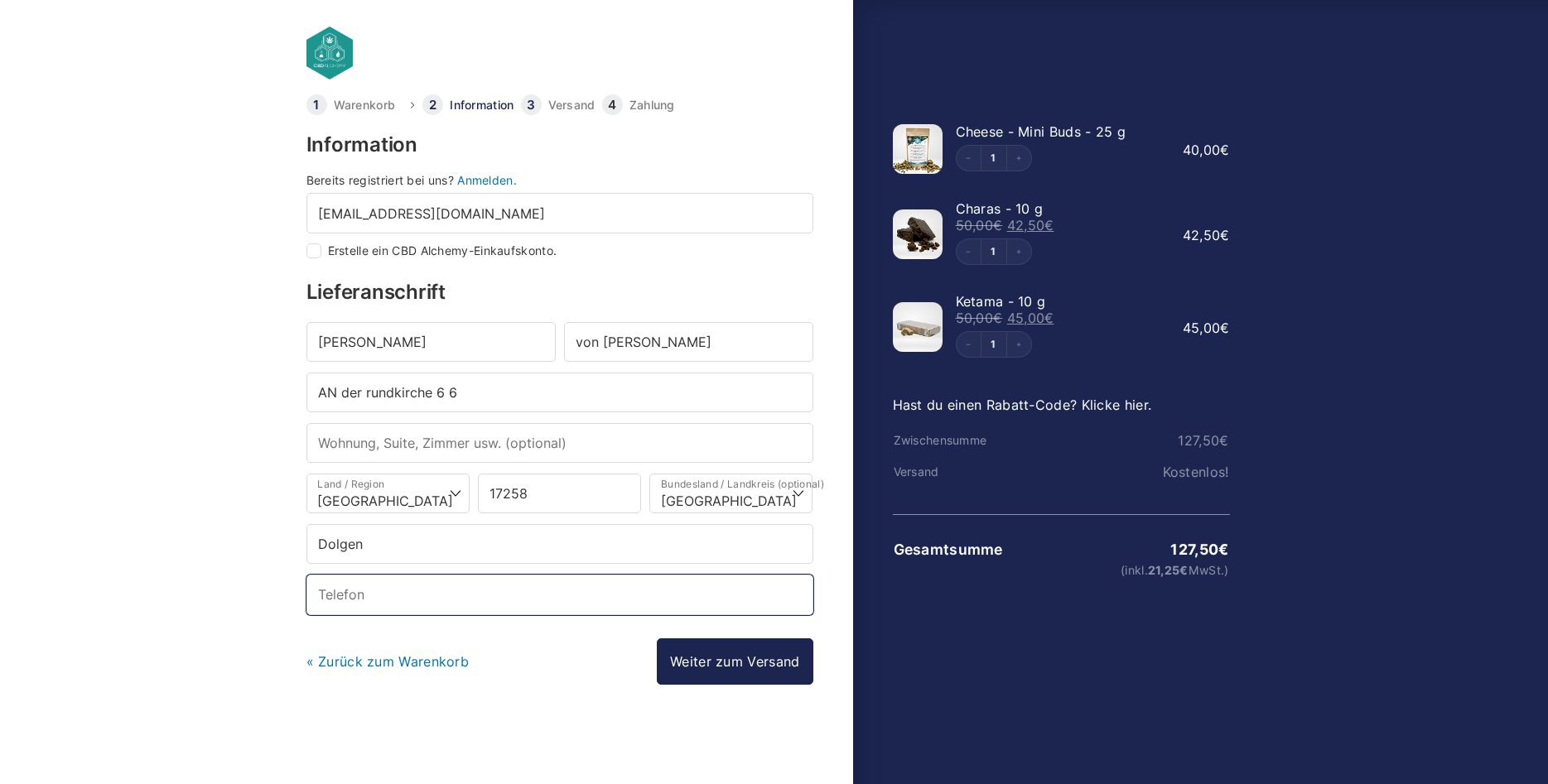
type input "+491729918120"
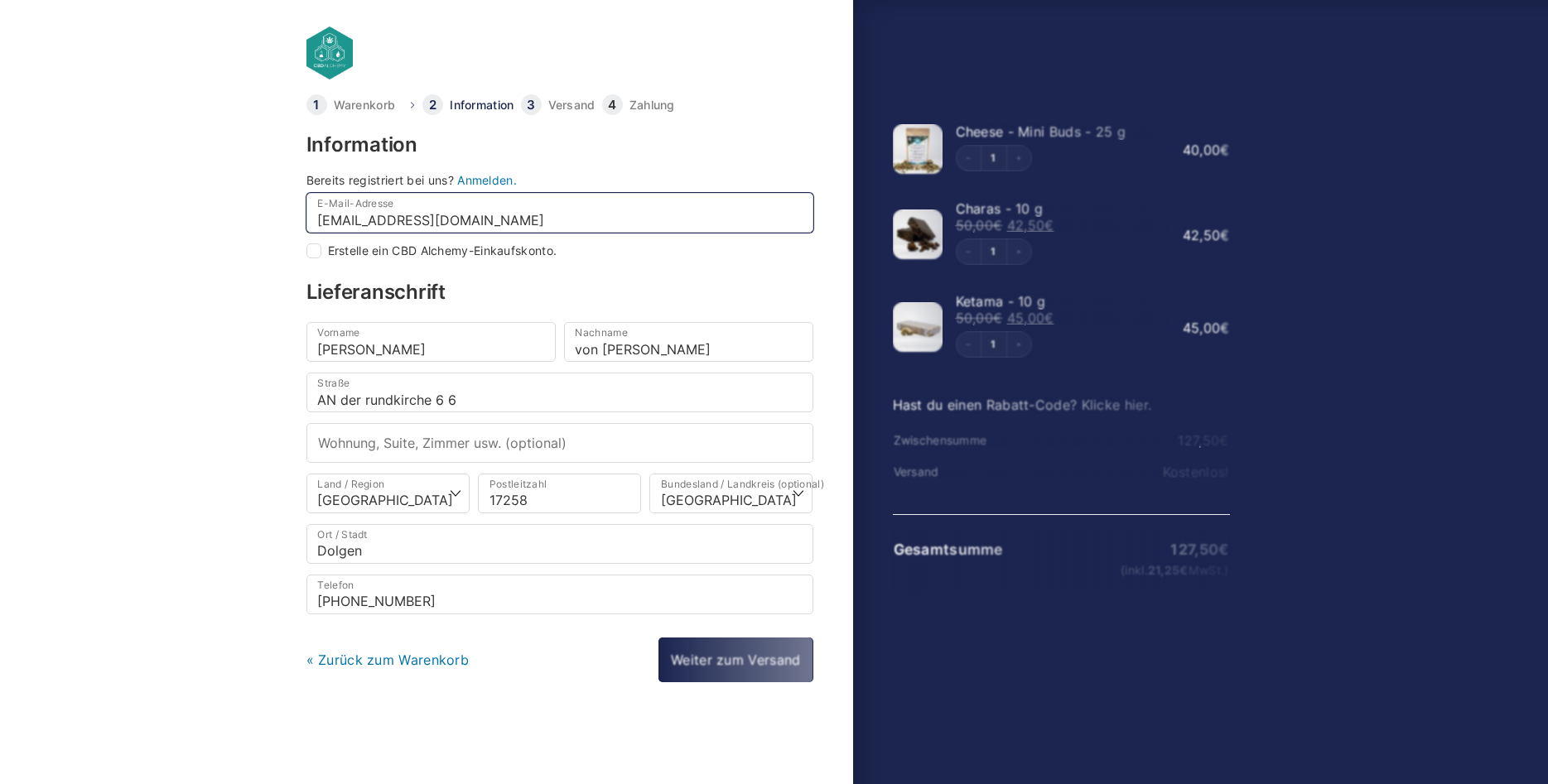
select select
type input "Dolgen"
checkbox input "true"
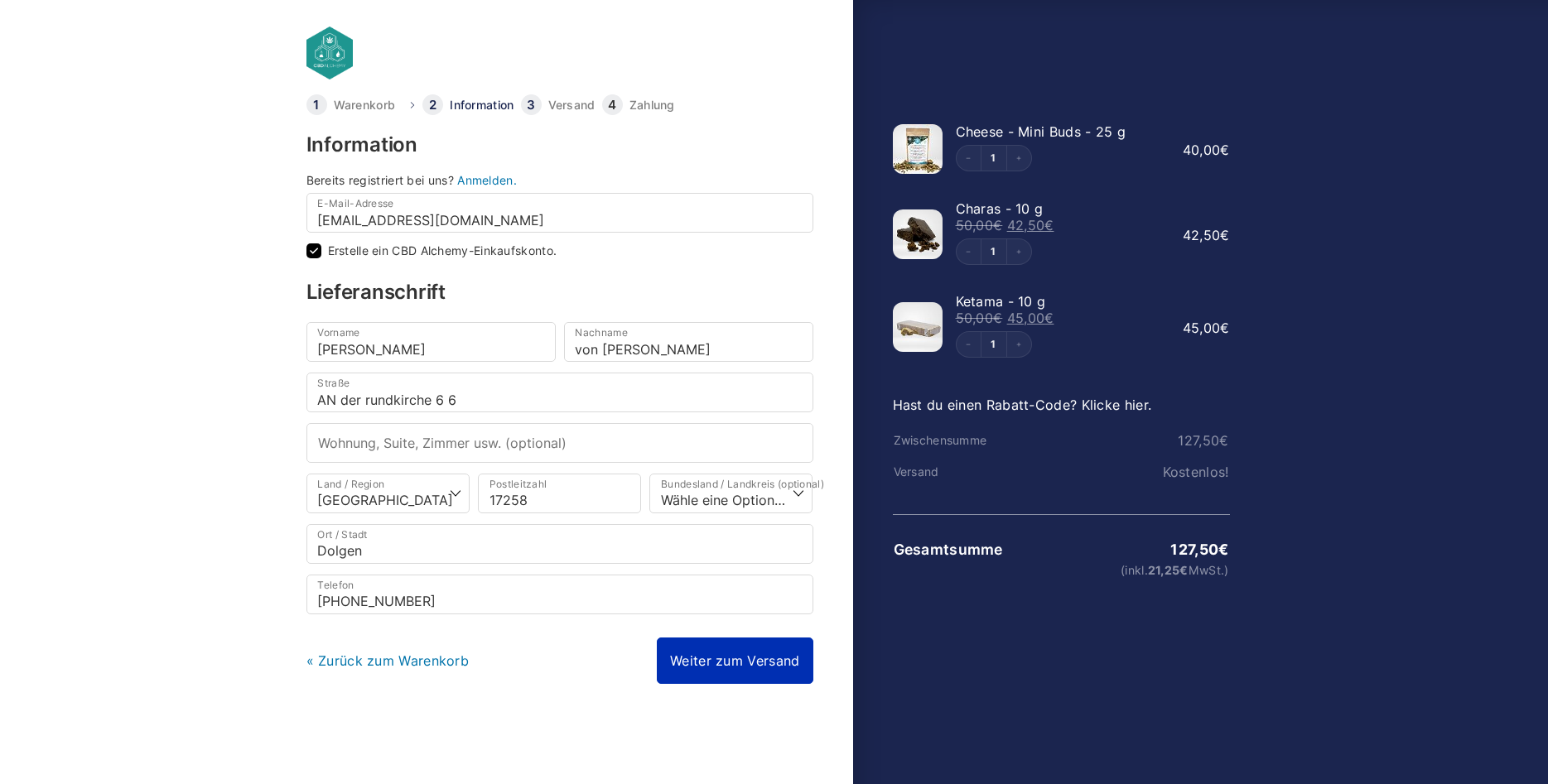
click at [696, 668] on link "Weiter zum Versand" at bounding box center [734, 660] width 155 height 46
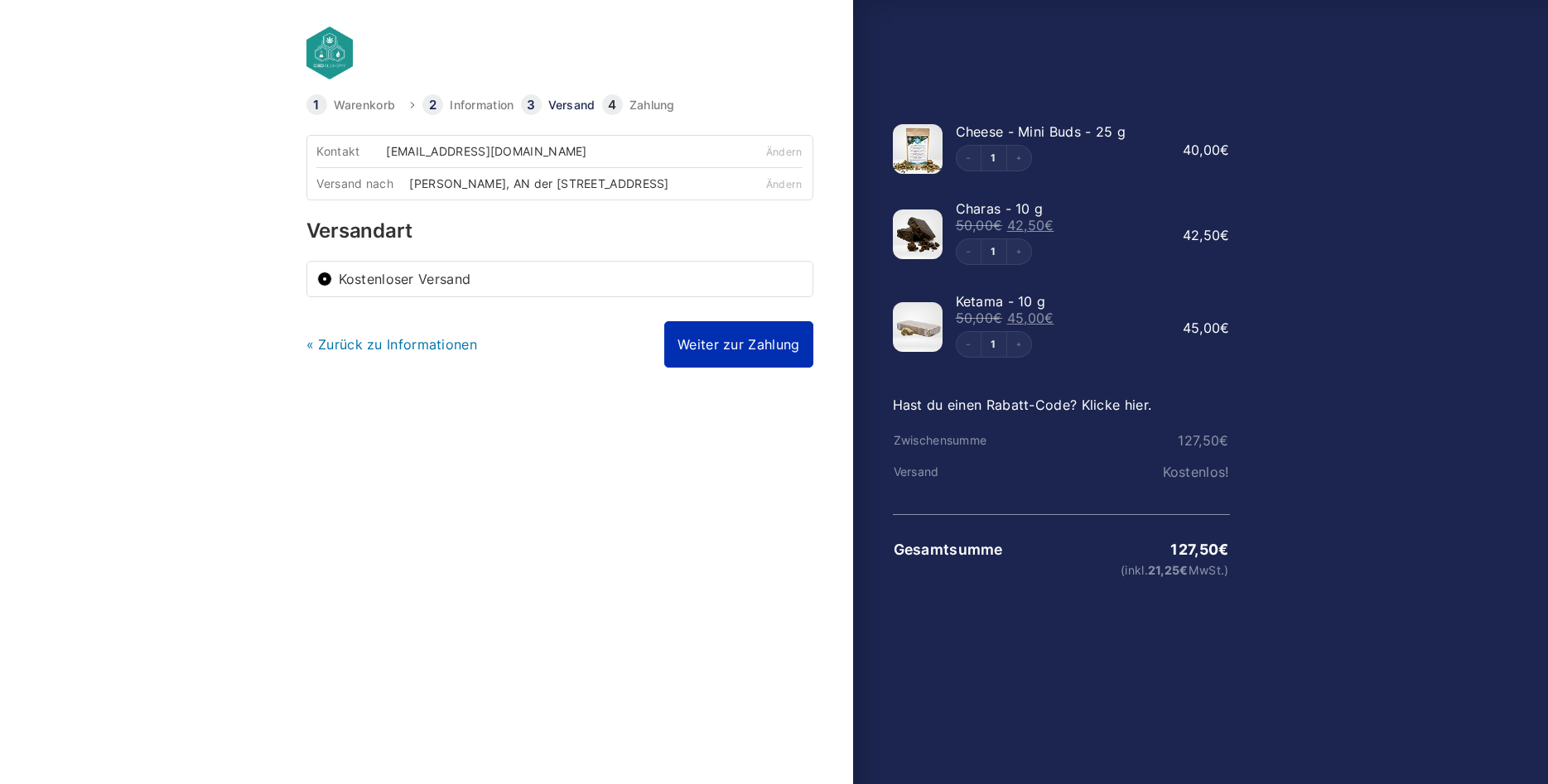
click at [690, 365] on link "Weiter zur Zahlung" at bounding box center [738, 344] width 149 height 46
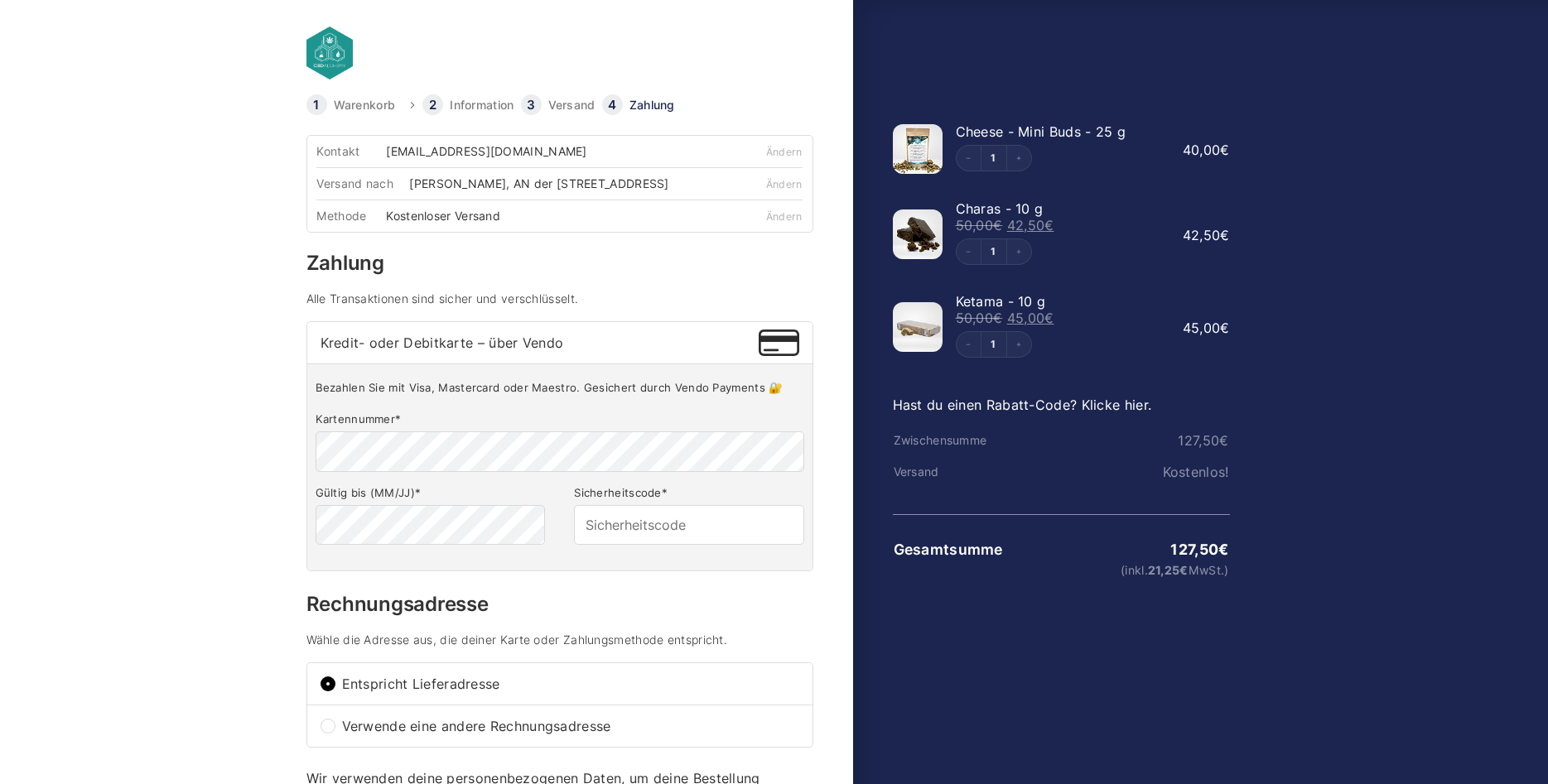
click at [453, 349] on span "Kredit- oder Debitkarte – über Vendo" at bounding box center [540, 343] width 439 height 14
click at [0, 0] on input "Kredit- oder Debitkarte – über Vendo" at bounding box center [0, 0] width 0 height 0
click at [613, 103] on li "Zahlung" at bounding box center [641, 105] width 79 height 21
